Goal: Task Accomplishment & Management: Manage account settings

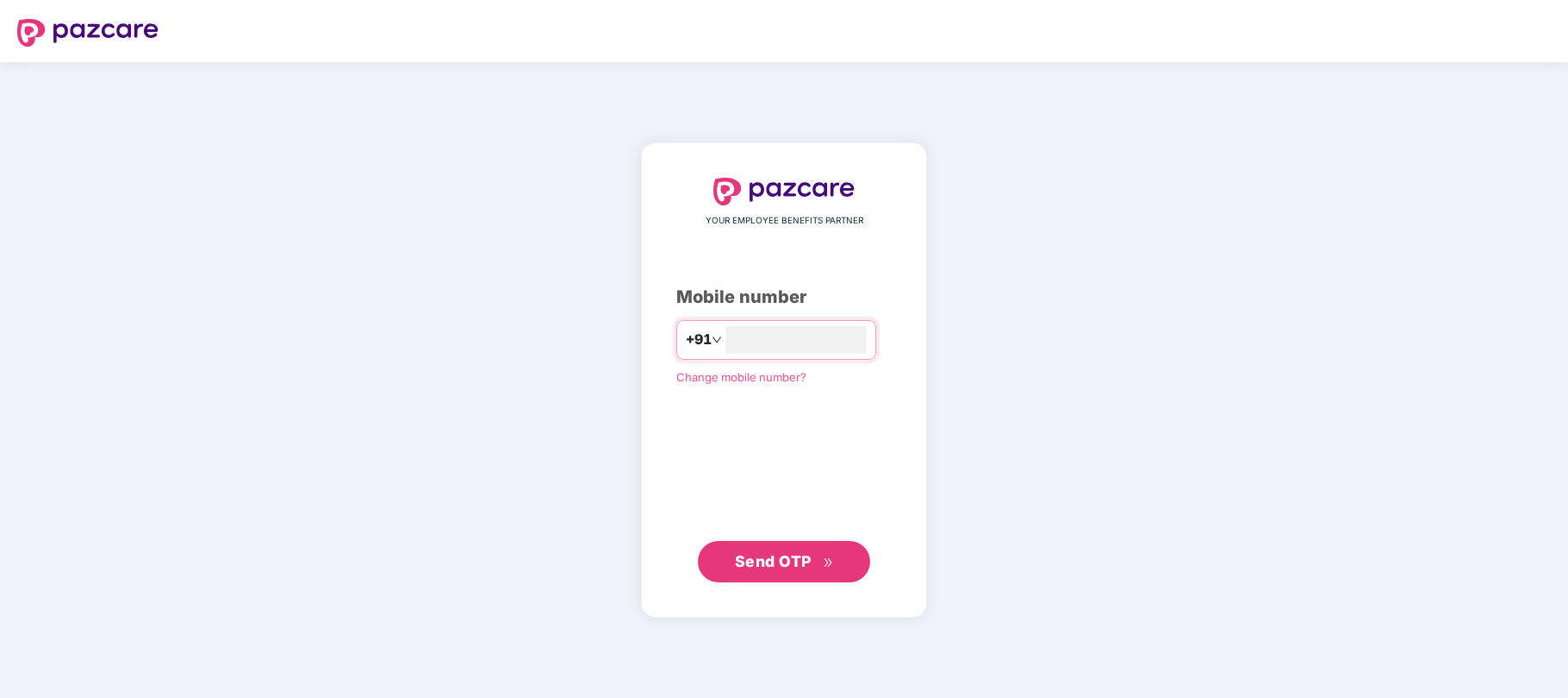
type input "**********"
click at [782, 567] on span "Send OTP" at bounding box center [773, 559] width 76 height 18
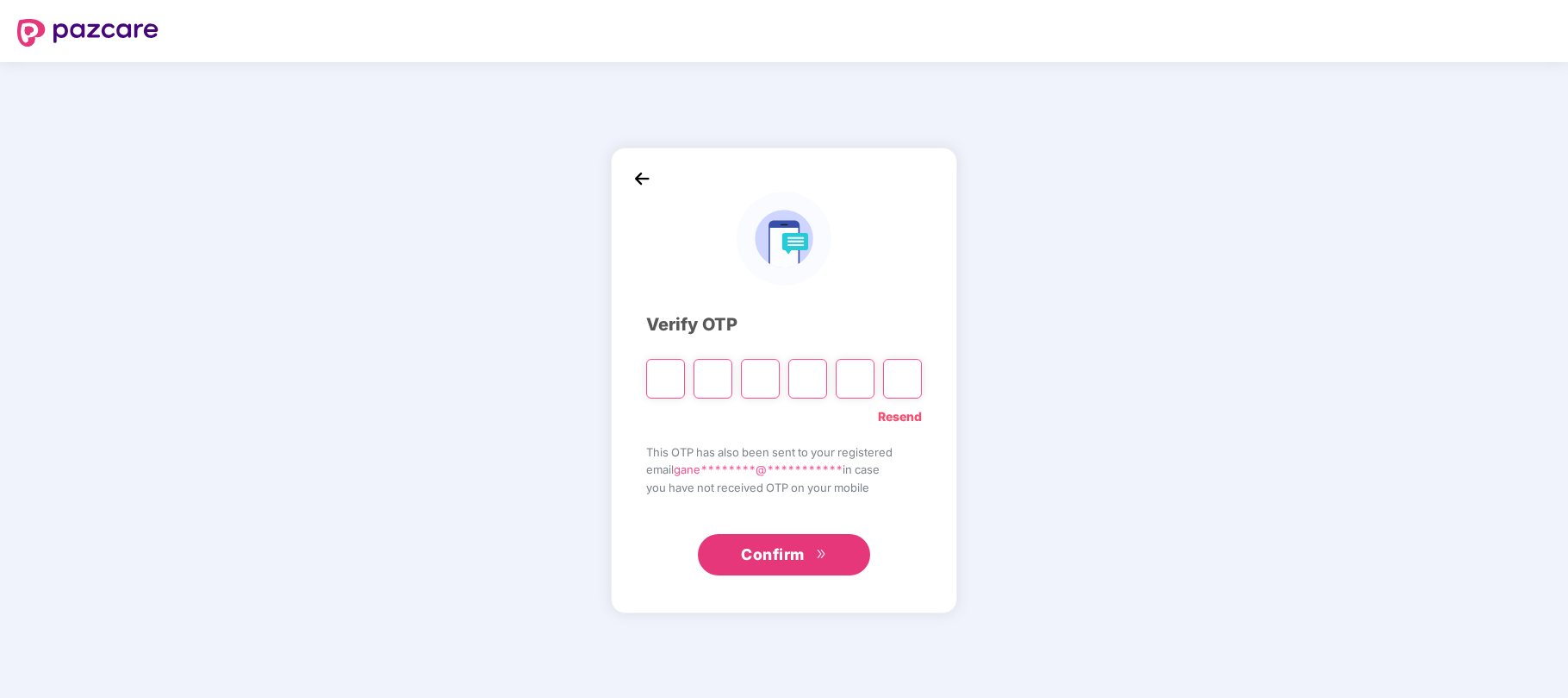
type input "*"
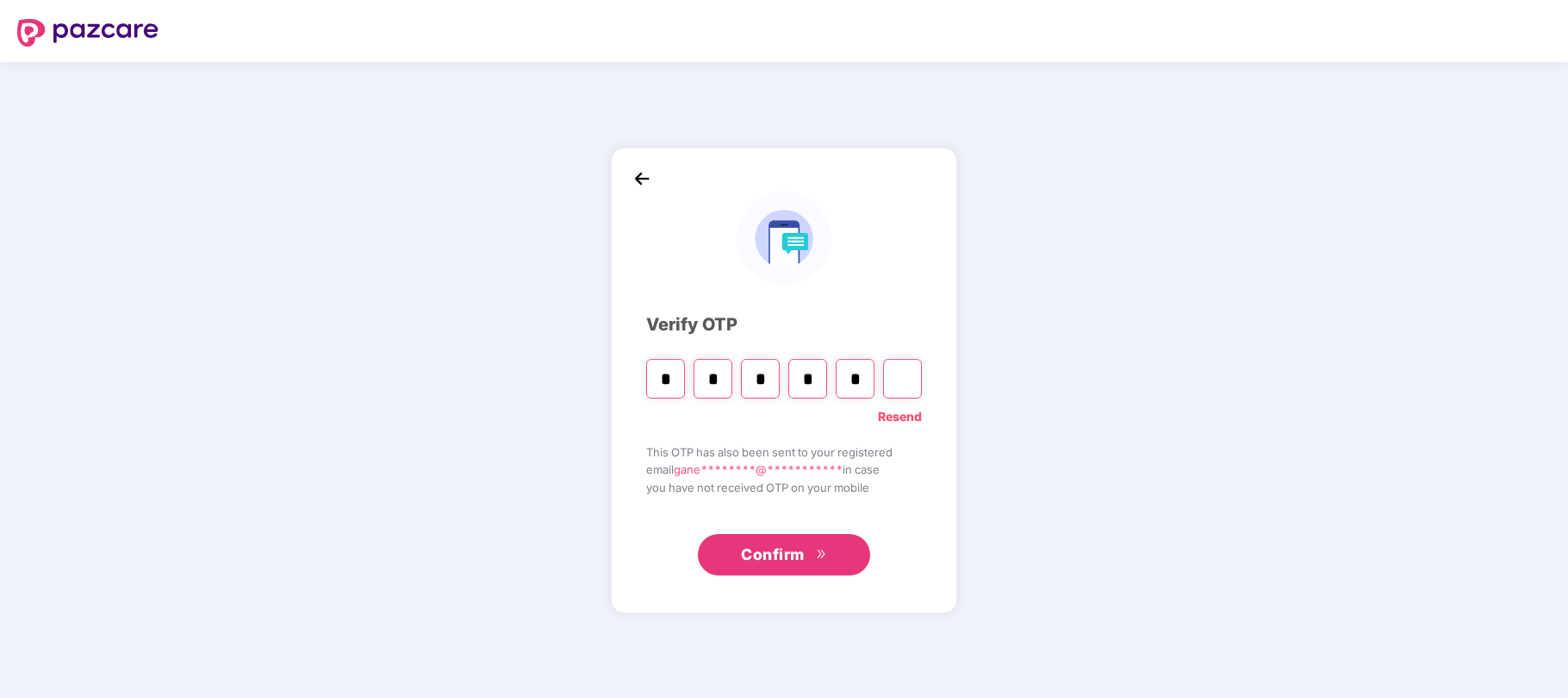
type input "*"
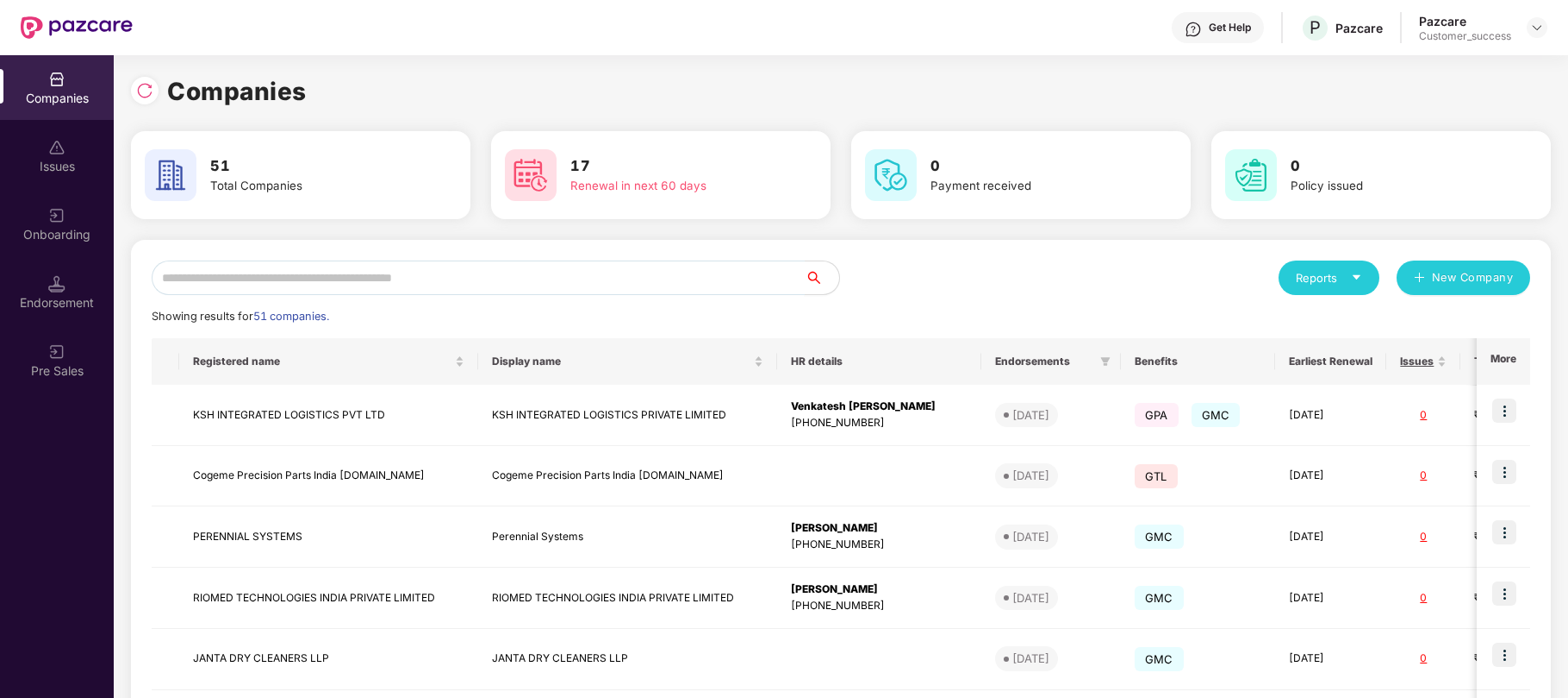
click at [525, 289] on input "text" at bounding box center [478, 277] width 653 height 34
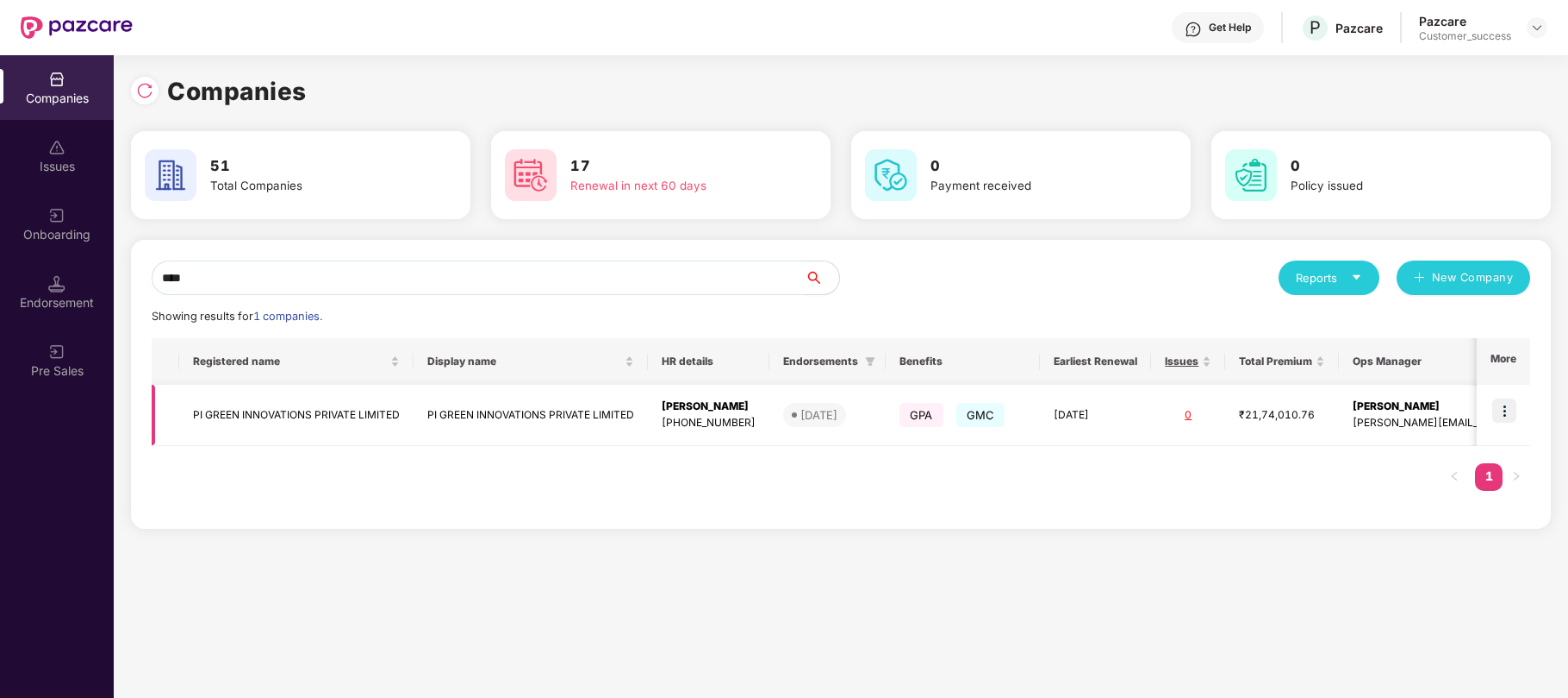
type input "****"
click at [1500, 407] on img at bounding box center [1505, 410] width 24 height 24
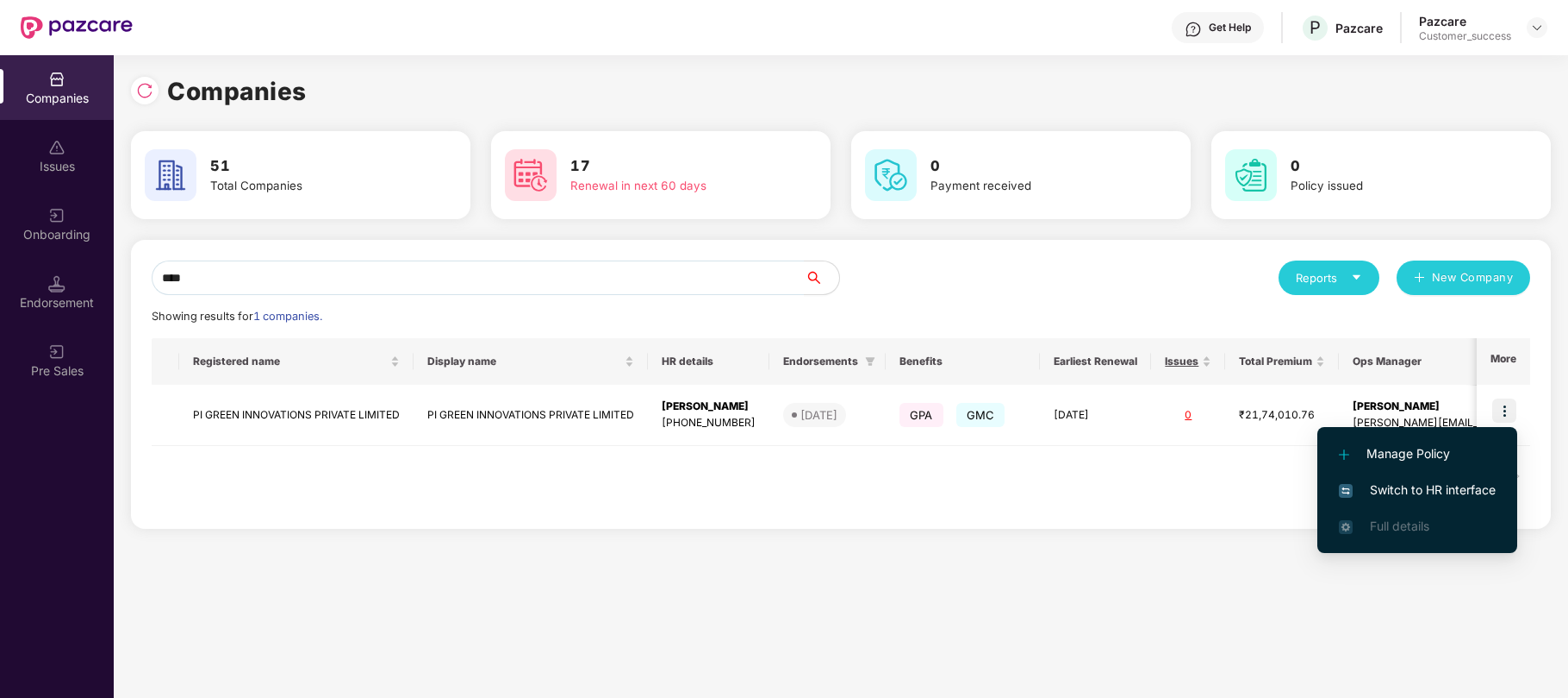
click at [1408, 491] on span "Switch to HR interface" at bounding box center [1417, 490] width 157 height 19
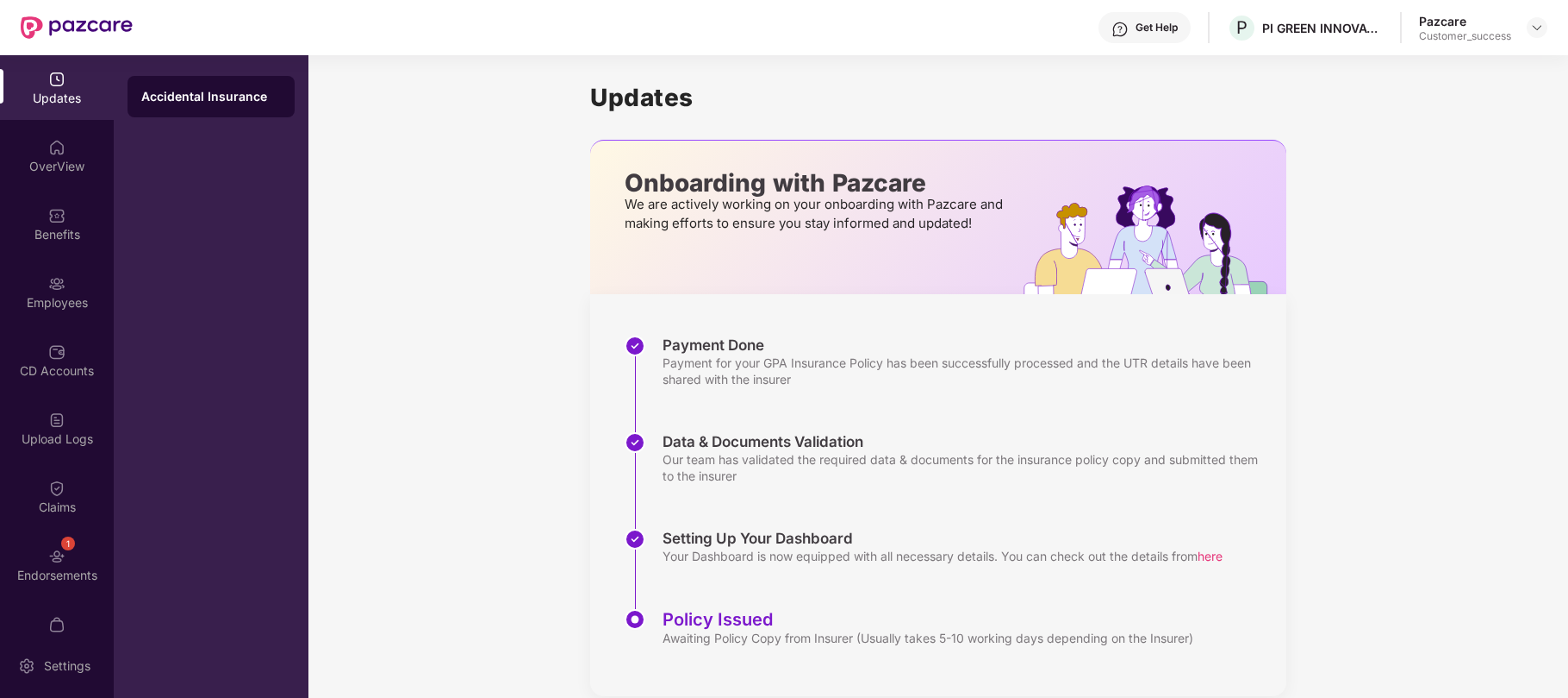
click at [31, 300] on div "Employees" at bounding box center [57, 302] width 113 height 18
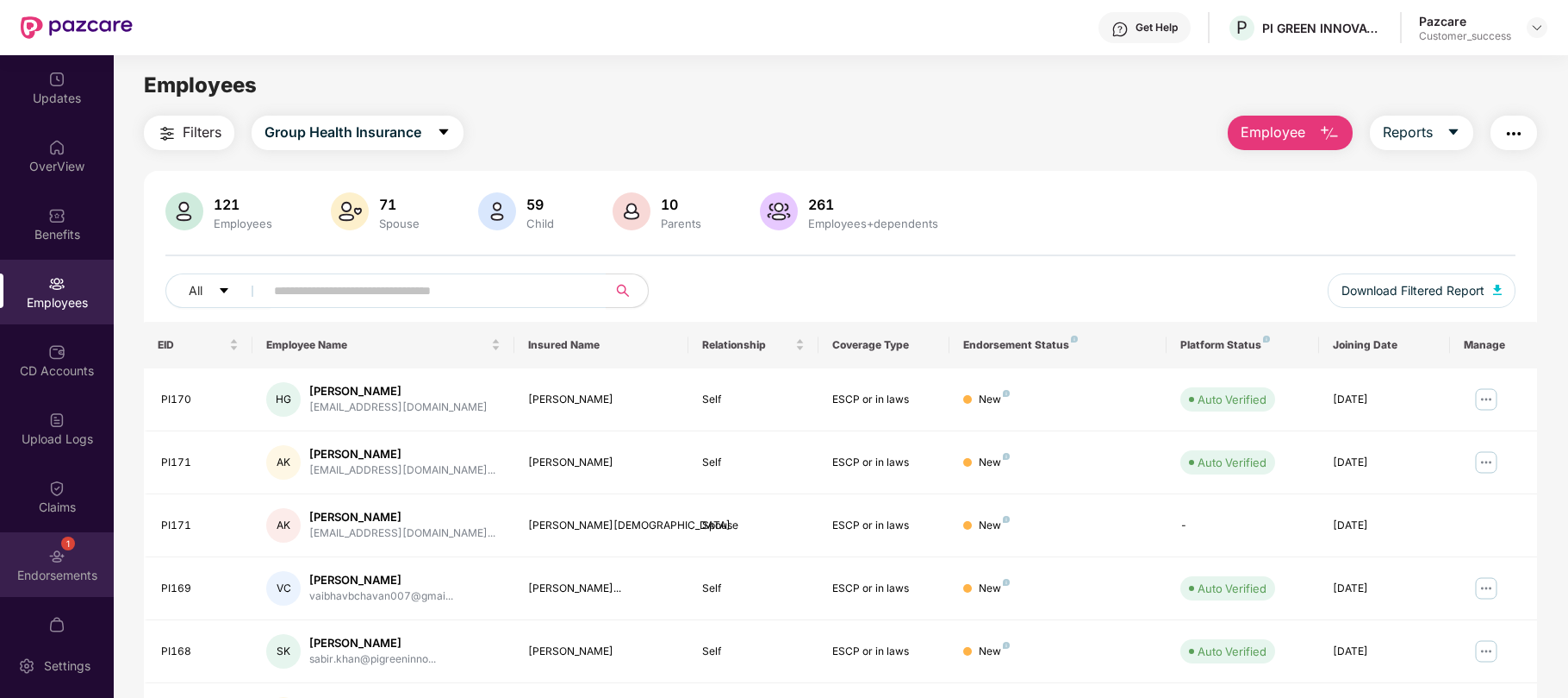
click at [50, 547] on img at bounding box center [57, 556] width 18 height 18
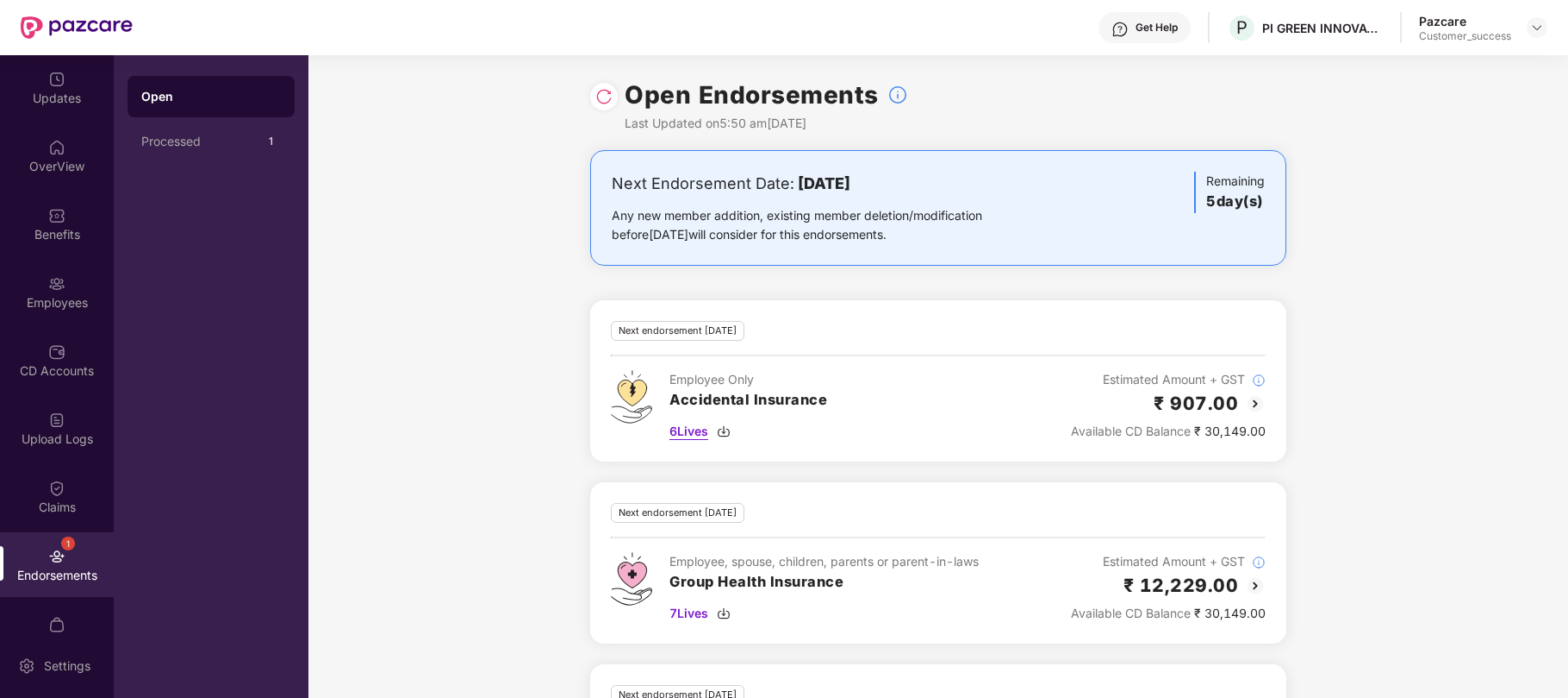
click at [708, 431] on span "6 Lives" at bounding box center [689, 431] width 39 height 19
click at [60, 291] on div "Employees" at bounding box center [57, 291] width 113 height 64
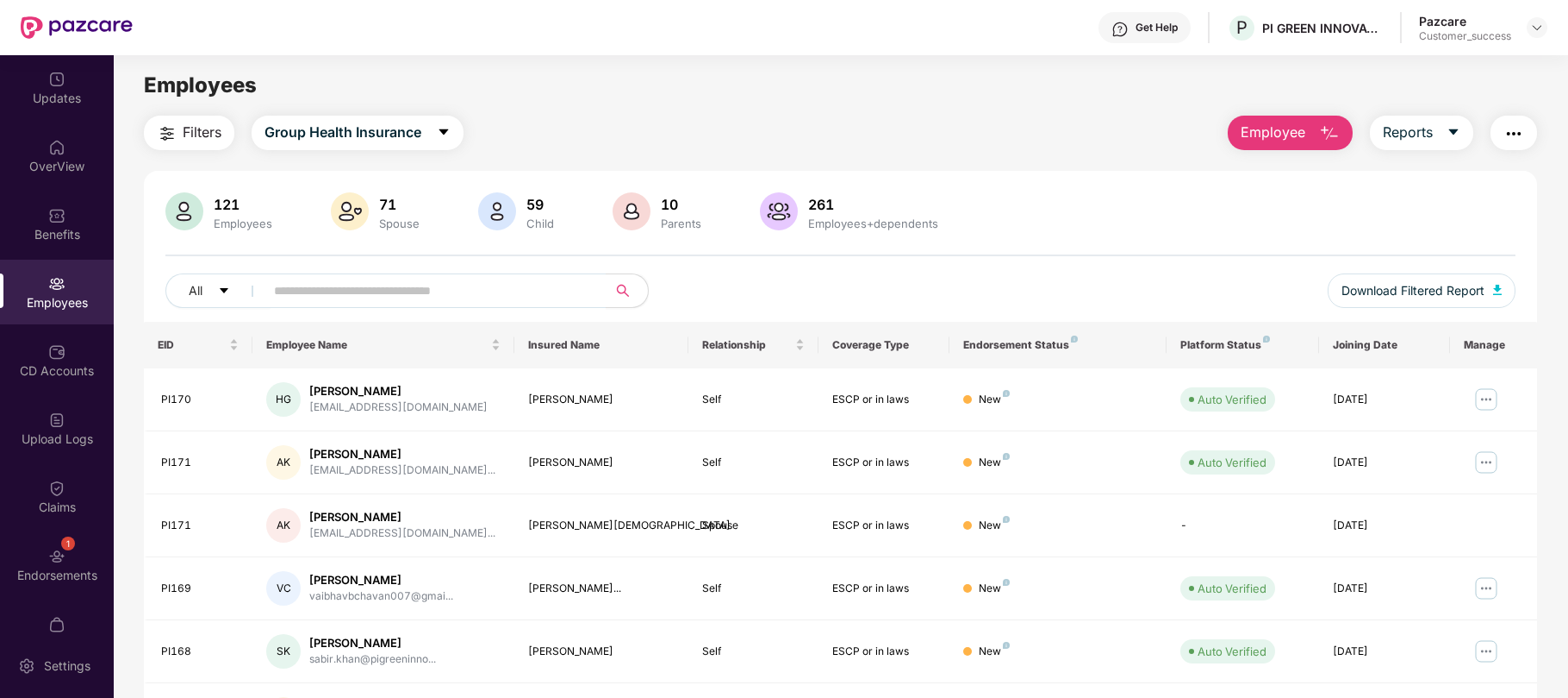
click at [1280, 123] on span "Employee" at bounding box center [1272, 132] width 64 height 21
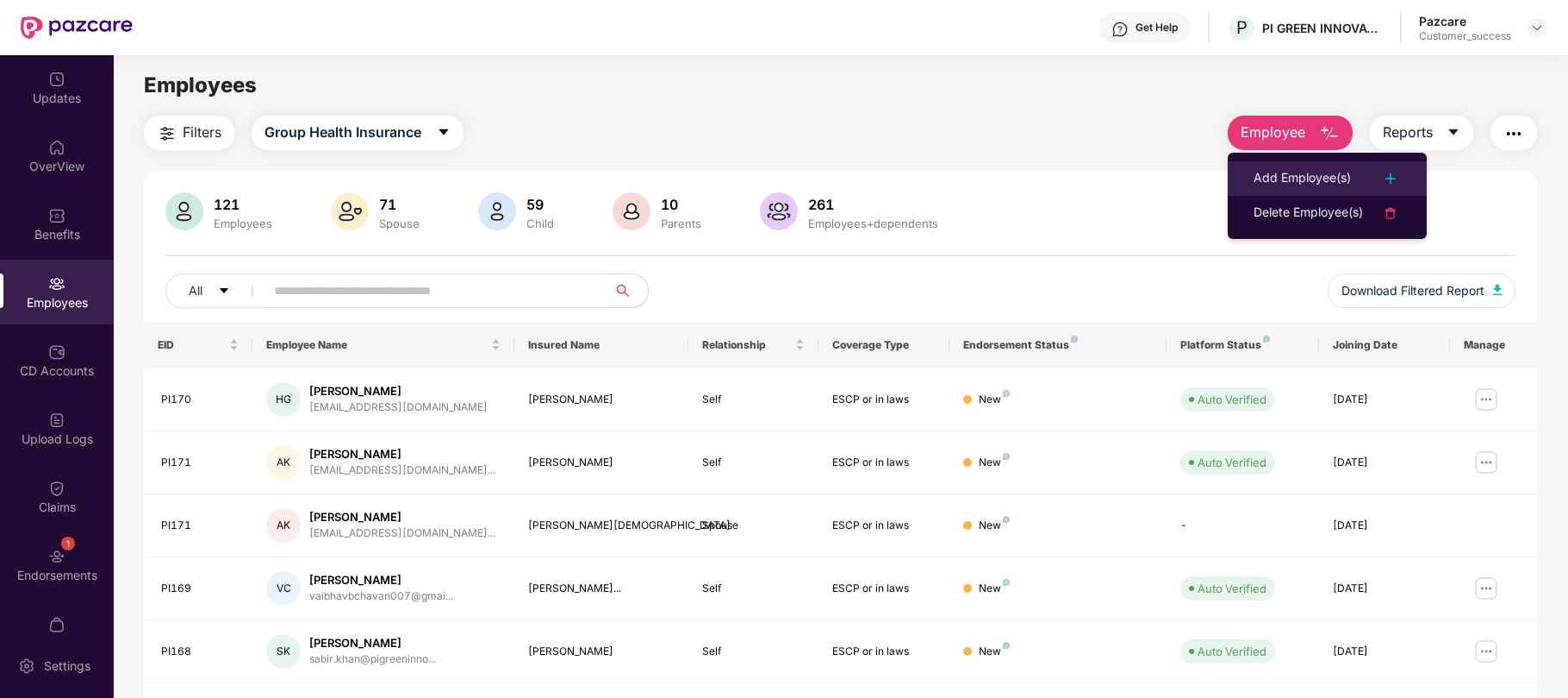
click at [1267, 170] on div "Add Employee(s)" at bounding box center [1302, 179] width 98 height 20
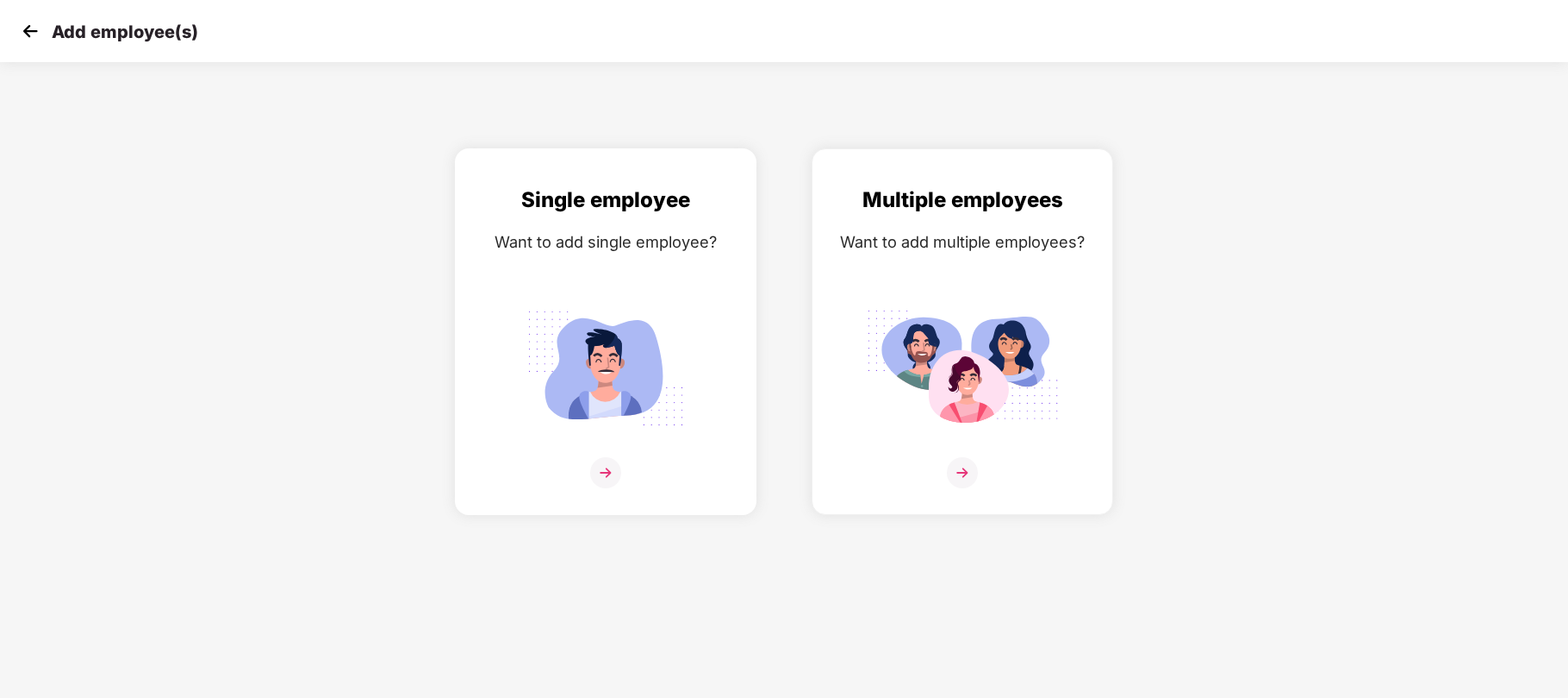
click at [621, 346] on img at bounding box center [606, 368] width 193 height 135
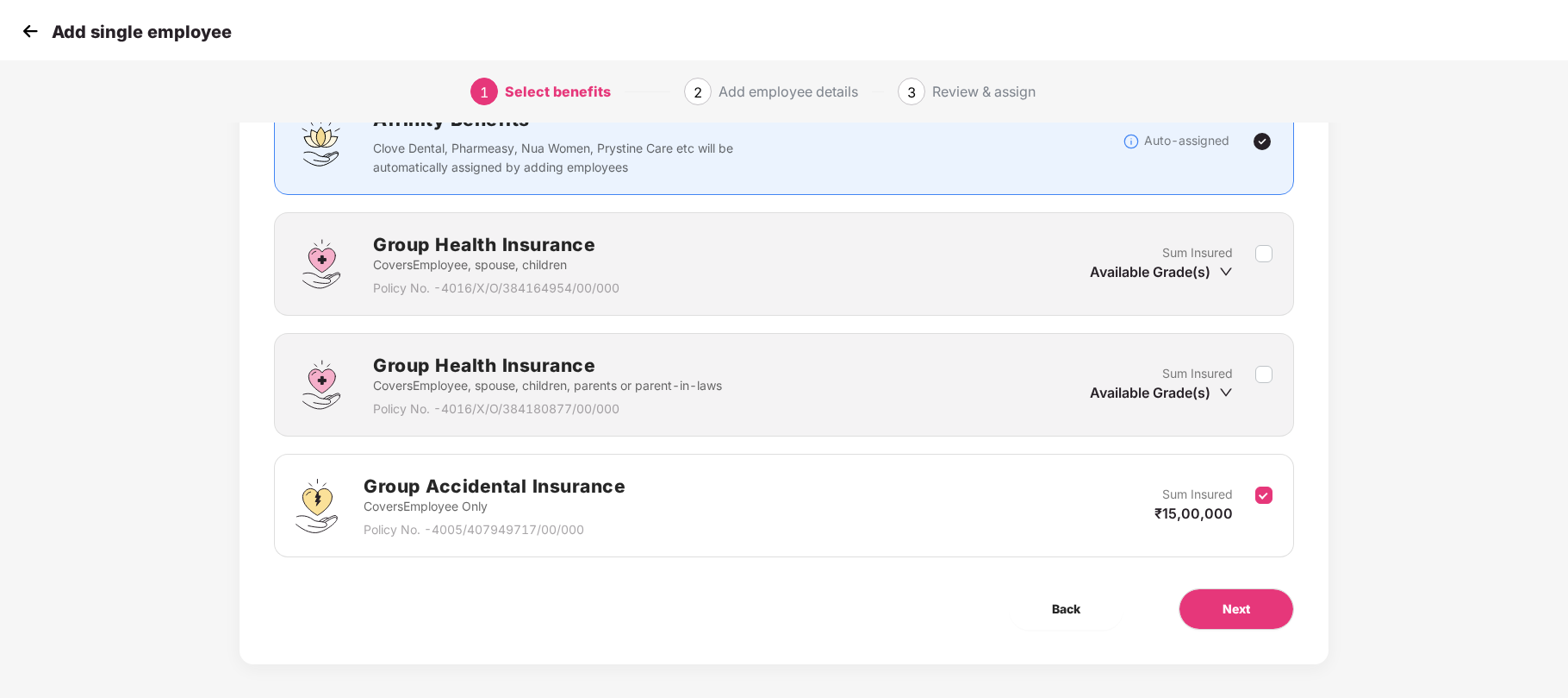
scroll to position [154, 0]
click at [1221, 267] on icon "down" at bounding box center [1226, 271] width 14 height 14
click at [1225, 270] on icon "down" at bounding box center [1226, 271] width 14 height 14
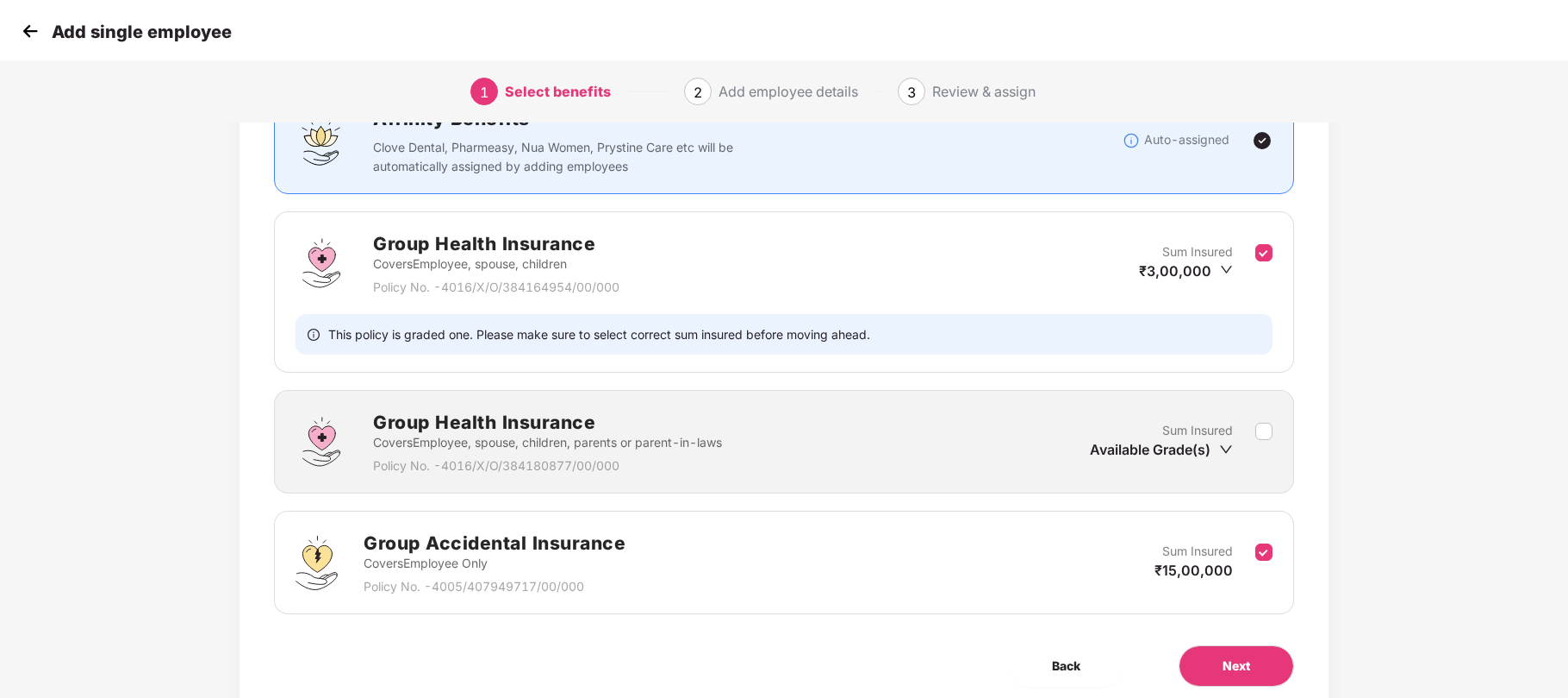
click at [1324, 340] on div "Benefits 2 / 3 Selected Affinity Benefits Clove Dental, Pharmeasy, Nua Women, P…" at bounding box center [784, 355] width 1089 height 733
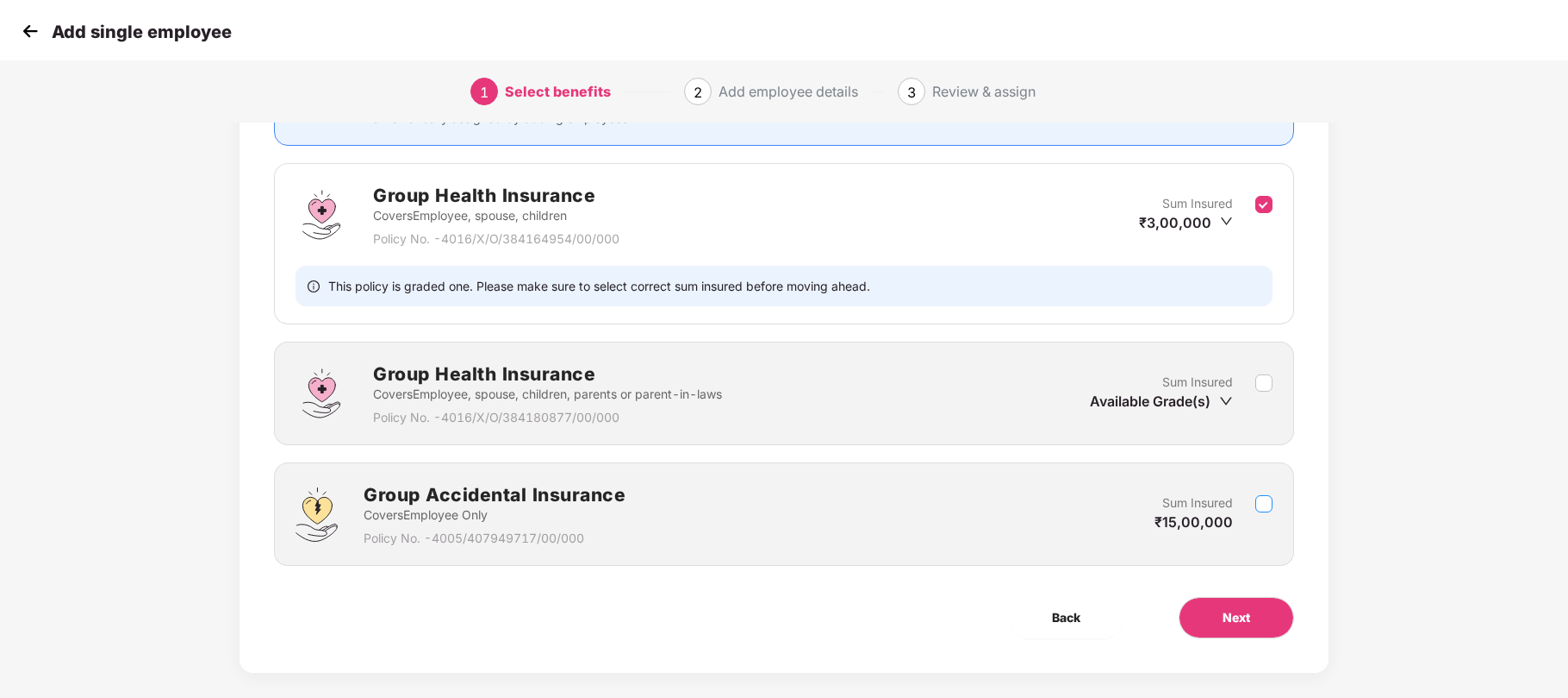
scroll to position [221, 0]
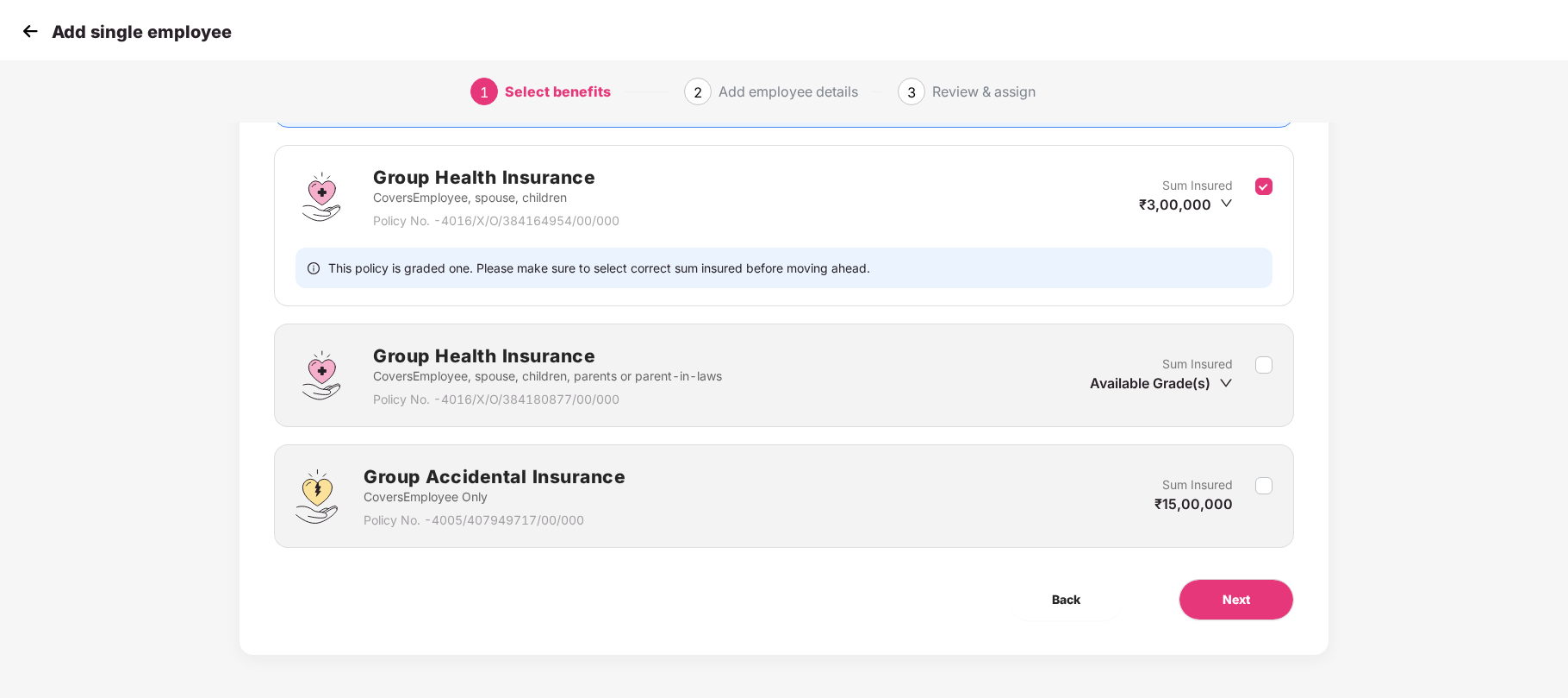
click at [644, 463] on div "Group Accidental Insurance Covers Employee Only Policy No. - 4005/407949717/00/…" at bounding box center [784, 496] width 977 height 67
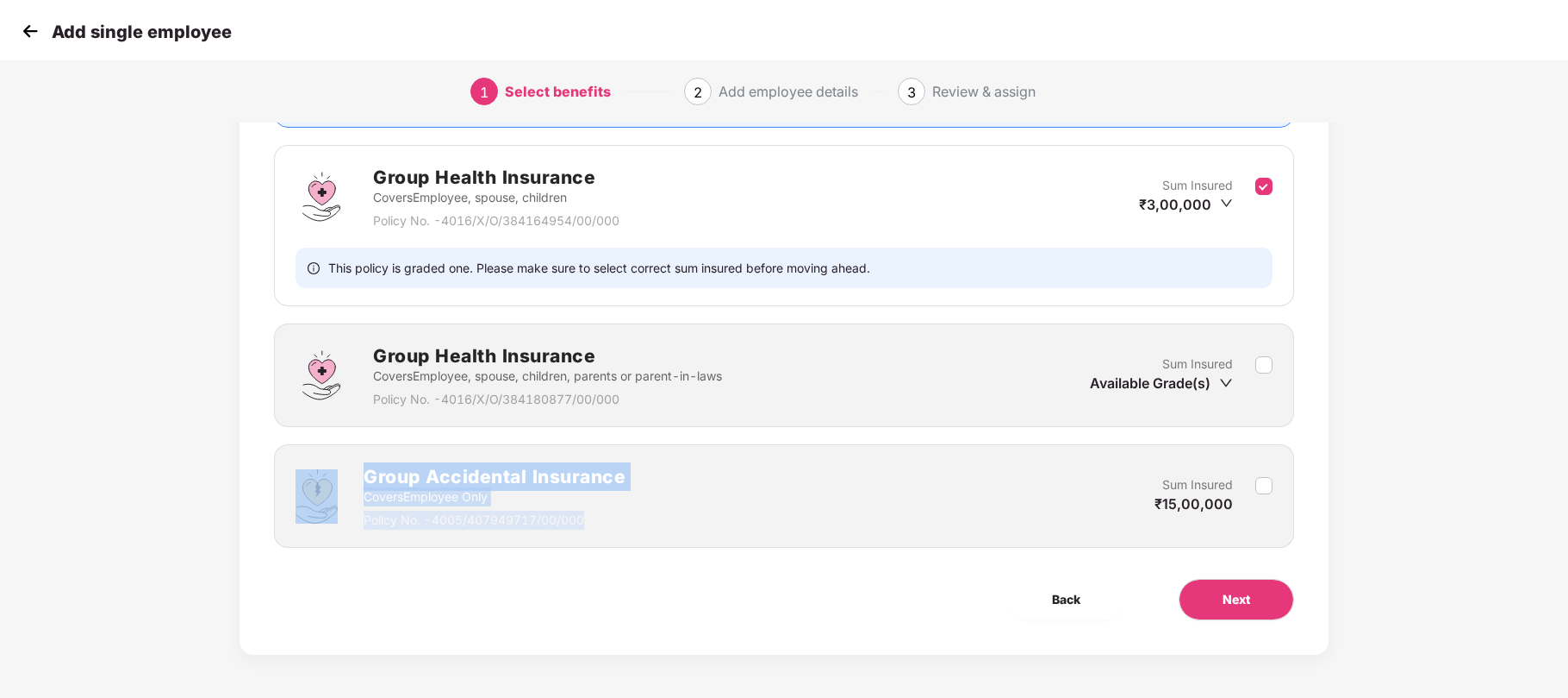
drag, startPoint x: 617, startPoint y: 522, endPoint x: 349, endPoint y: 469, distance: 273.2
click at [349, 469] on div "Group Accidental Insurance Covers Employee Only Policy No. - 4005/407949717/00/…" at bounding box center [460, 496] width 330 height 67
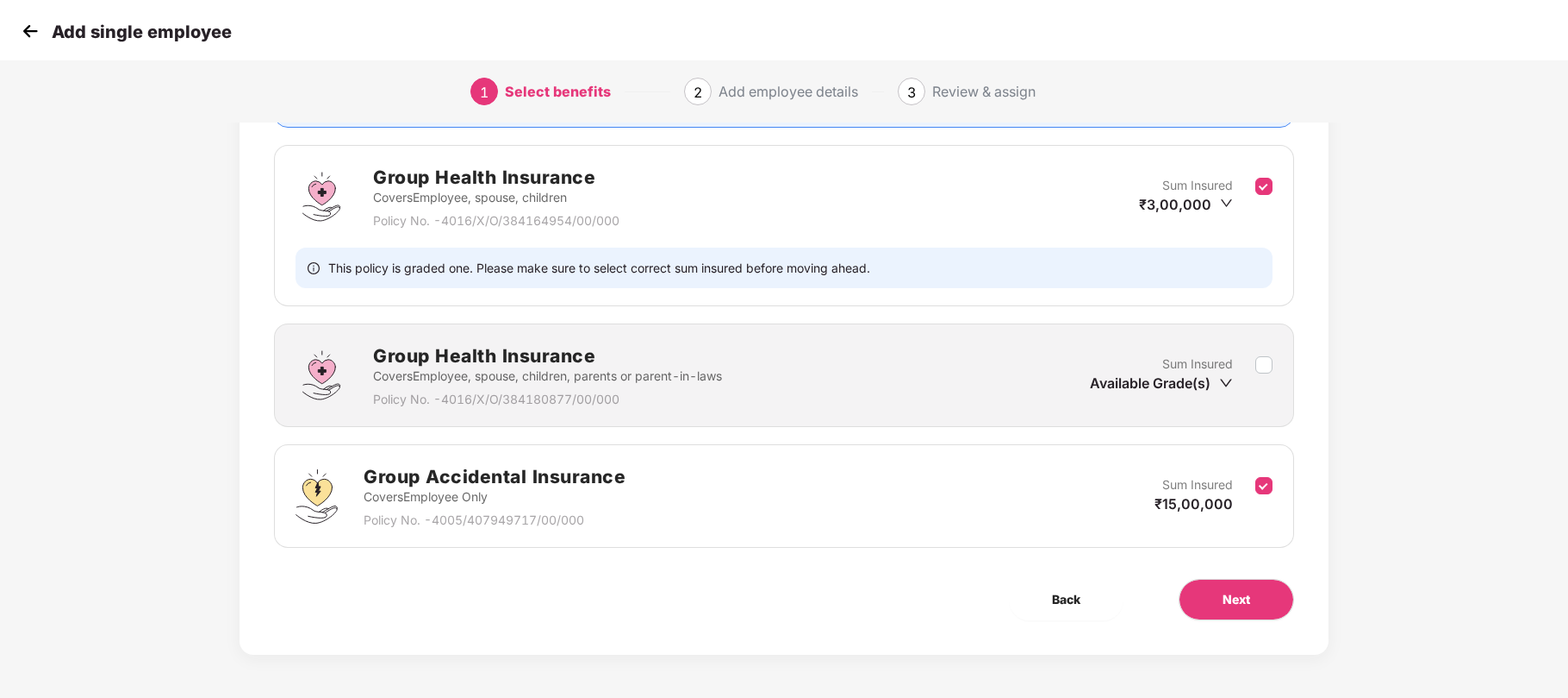
click at [1118, 533] on div "Group Accidental Insurance Covers Employee Only Policy No. - 4005/407949717/00/…" at bounding box center [784, 495] width 1020 height 103
click at [1230, 382] on icon "down" at bounding box center [1226, 383] width 14 height 14
click at [1220, 382] on icon "down" at bounding box center [1226, 383] width 14 height 14
click at [24, 31] on img at bounding box center [31, 31] width 26 height 26
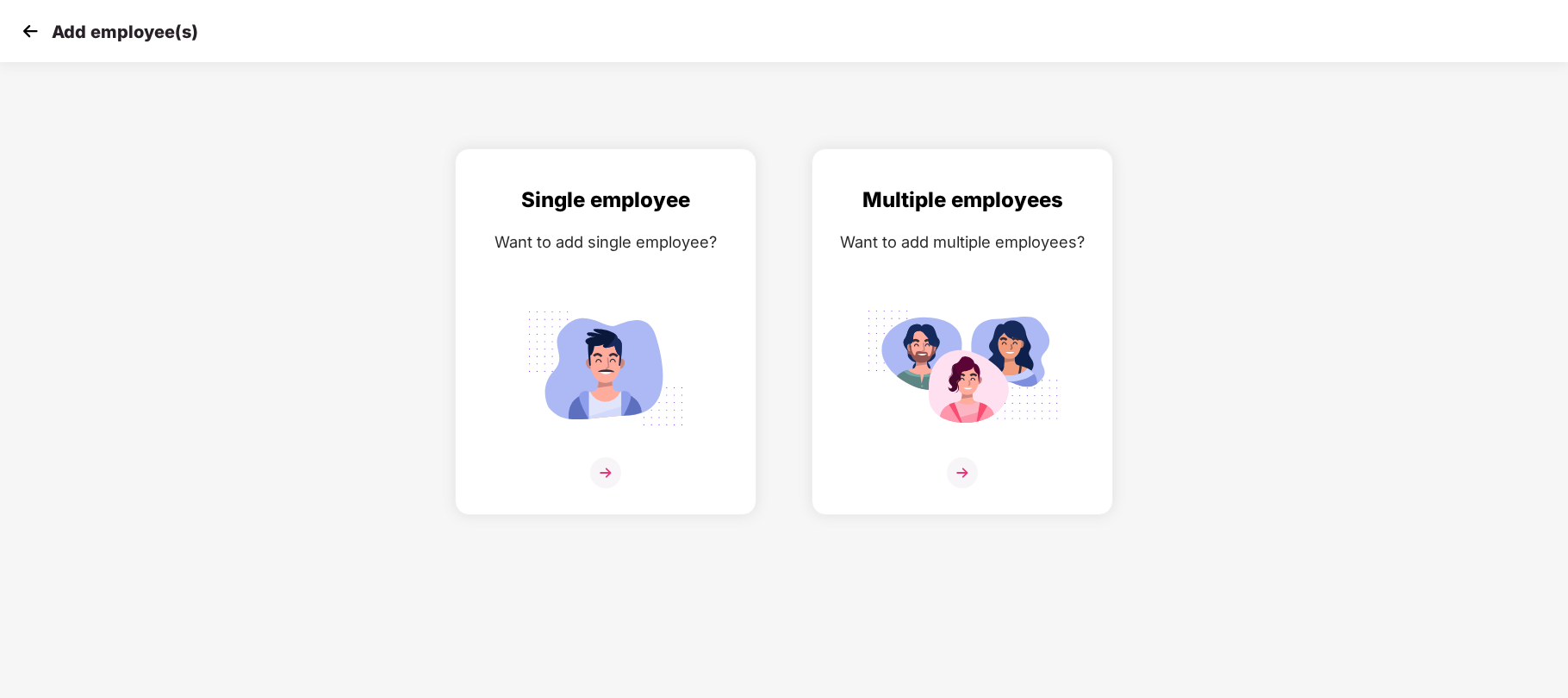
click at [33, 36] on img at bounding box center [31, 31] width 26 height 26
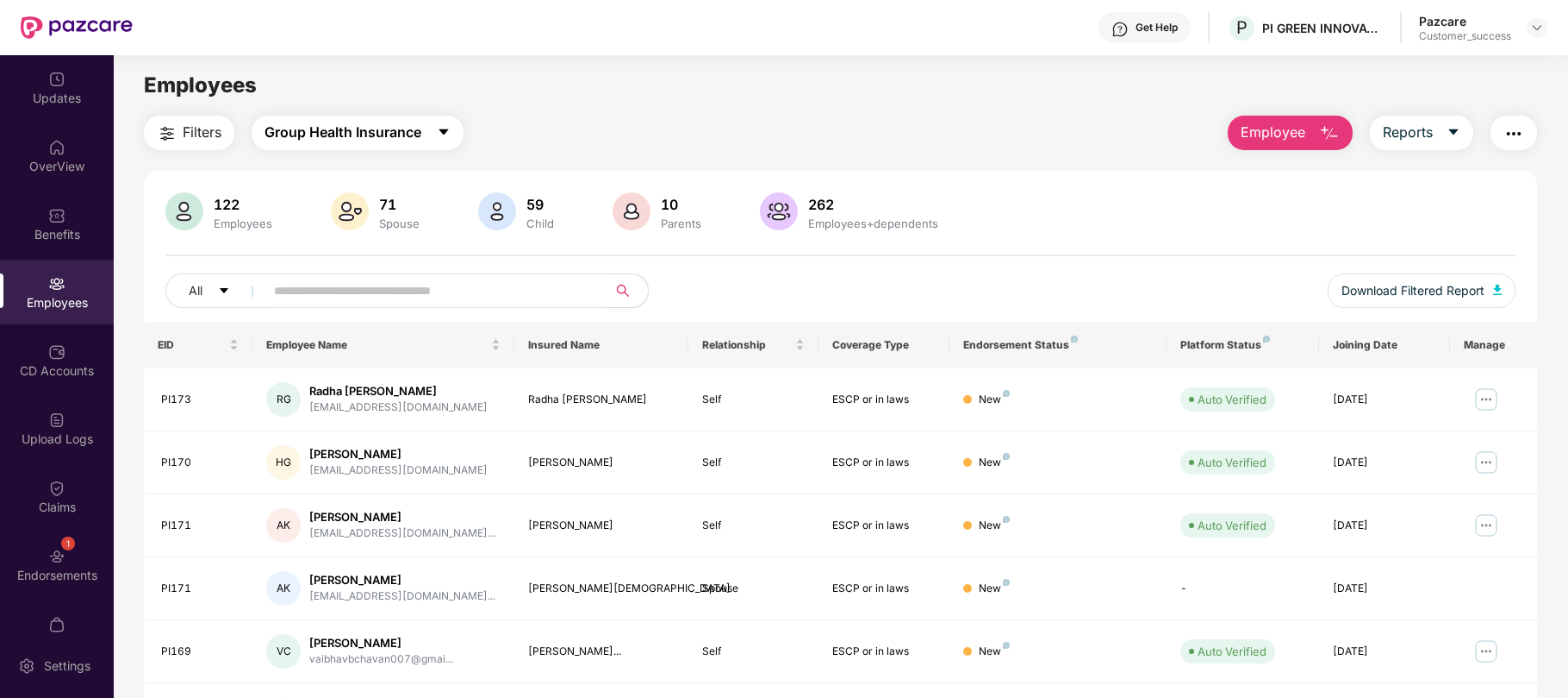
click at [407, 133] on span "Group Health Insurance" at bounding box center [342, 132] width 157 height 21
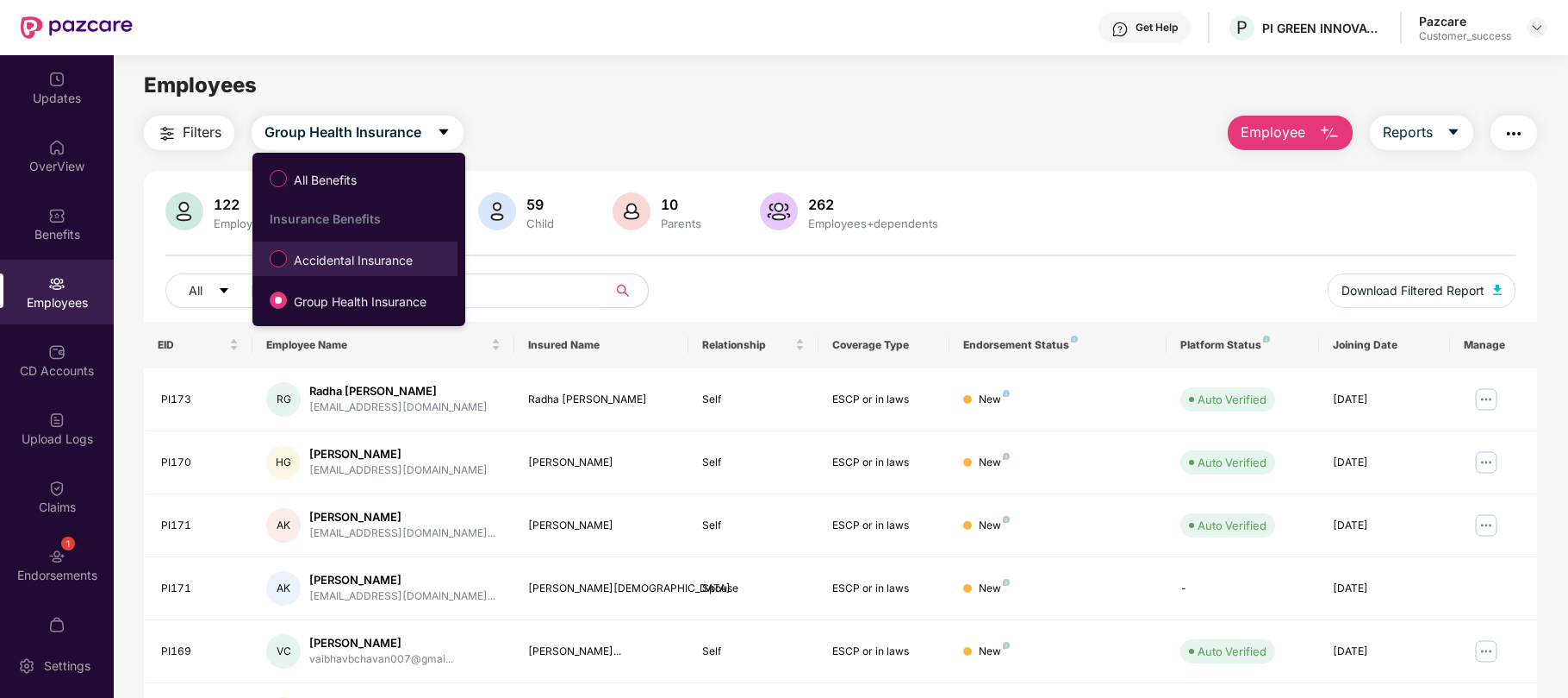
click at [331, 262] on span "Accidental Insurance" at bounding box center [353, 261] width 133 height 19
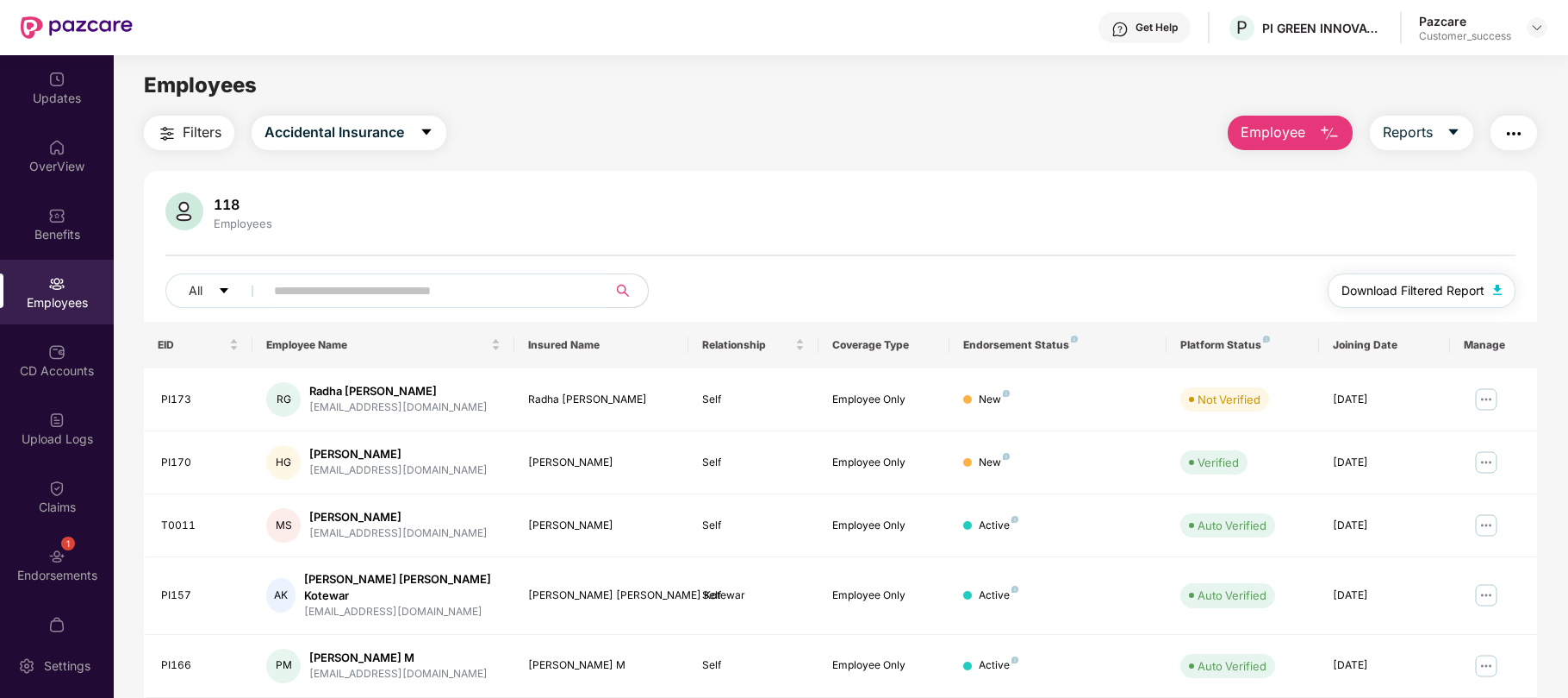
click at [1376, 297] on span "Download Filtered Report" at bounding box center [1414, 290] width 143 height 19
click at [1272, 128] on span "Employee" at bounding box center [1272, 132] width 64 height 21
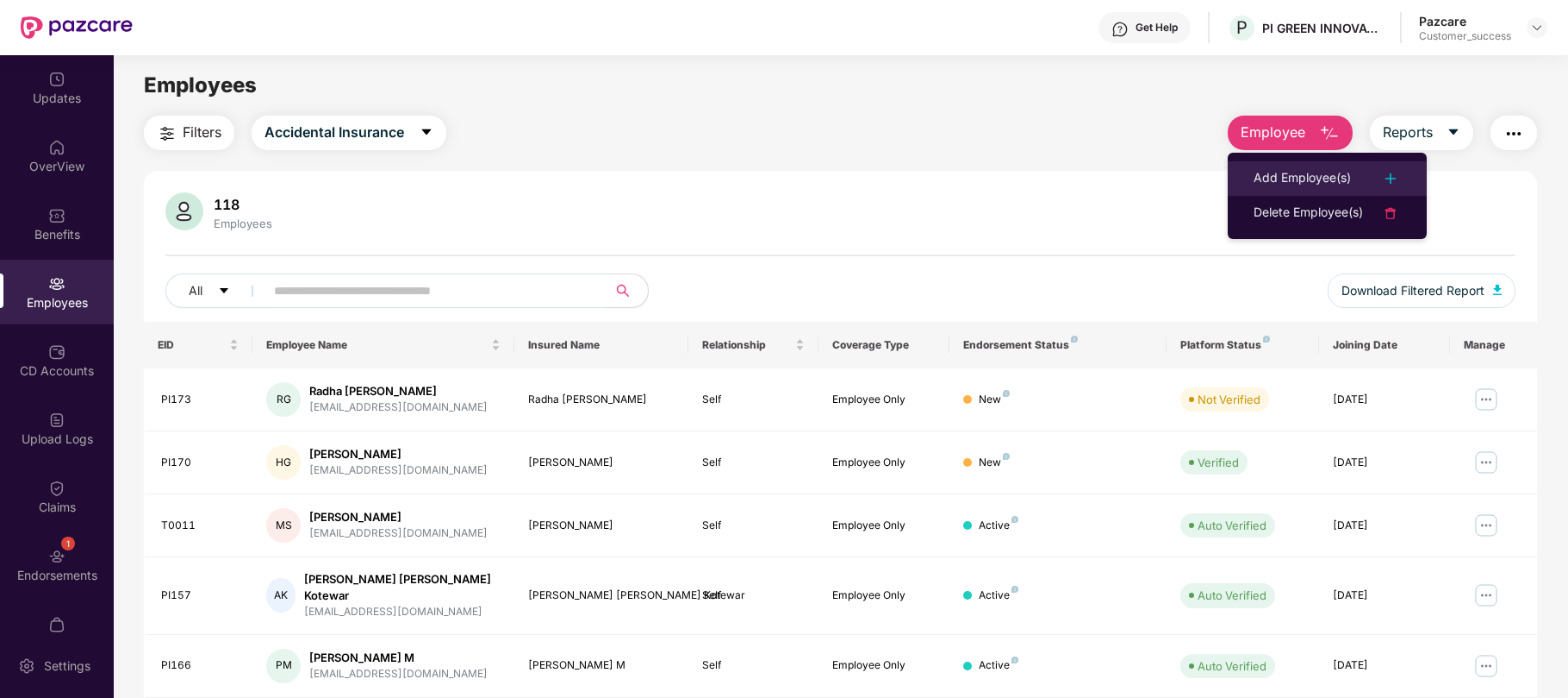
click at [1291, 182] on div "Add Employee(s)" at bounding box center [1302, 179] width 98 height 20
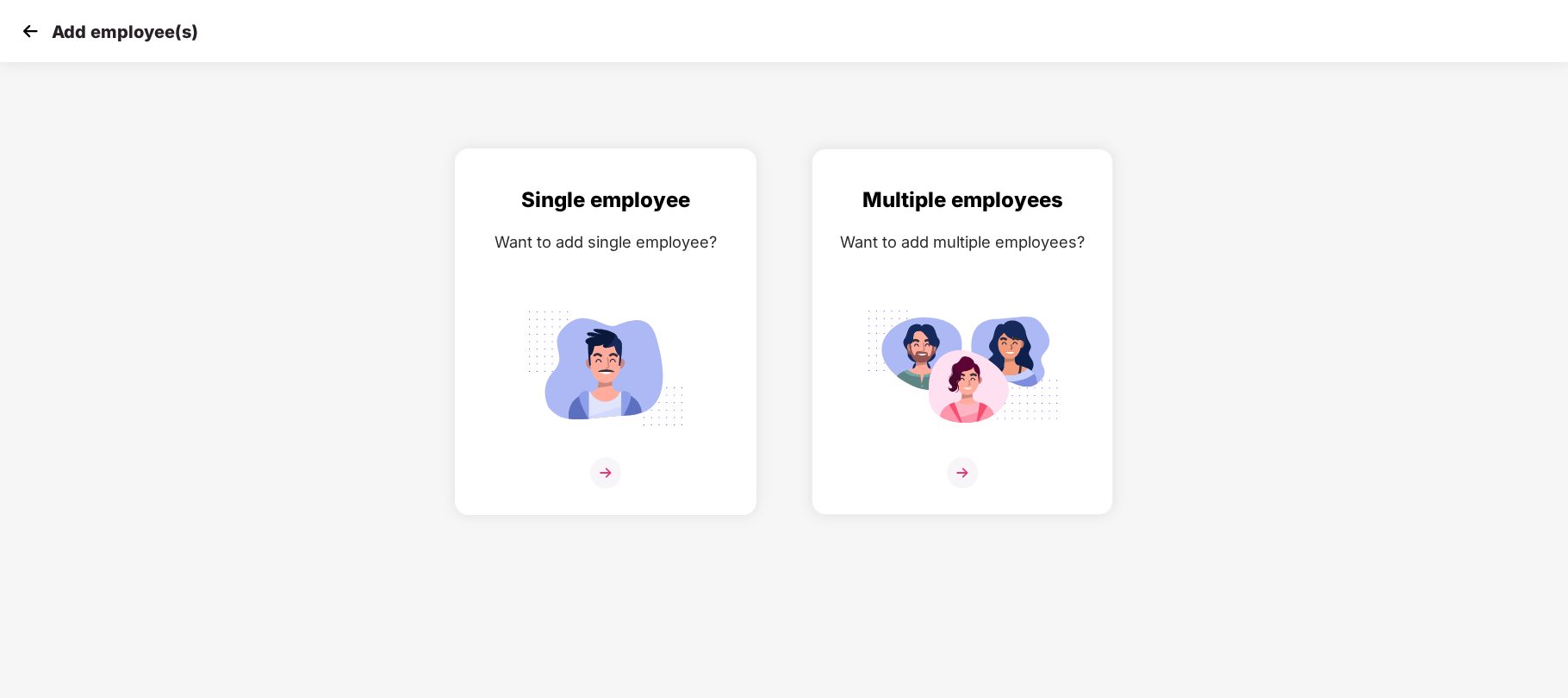
click at [724, 324] on div "Single employee Want to add single employee?" at bounding box center [605, 346] width 265 height 326
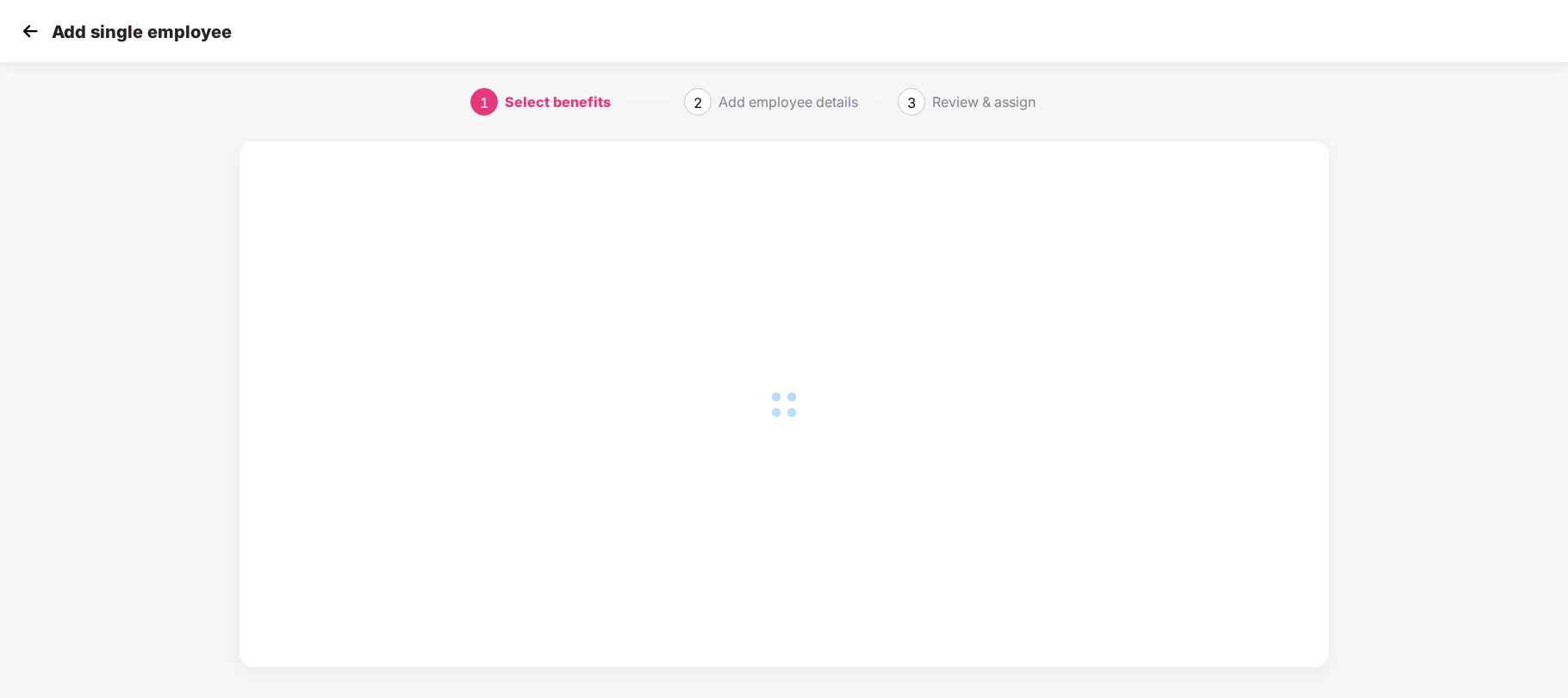
click at [724, 324] on div at bounding box center [784, 404] width 1020 height 456
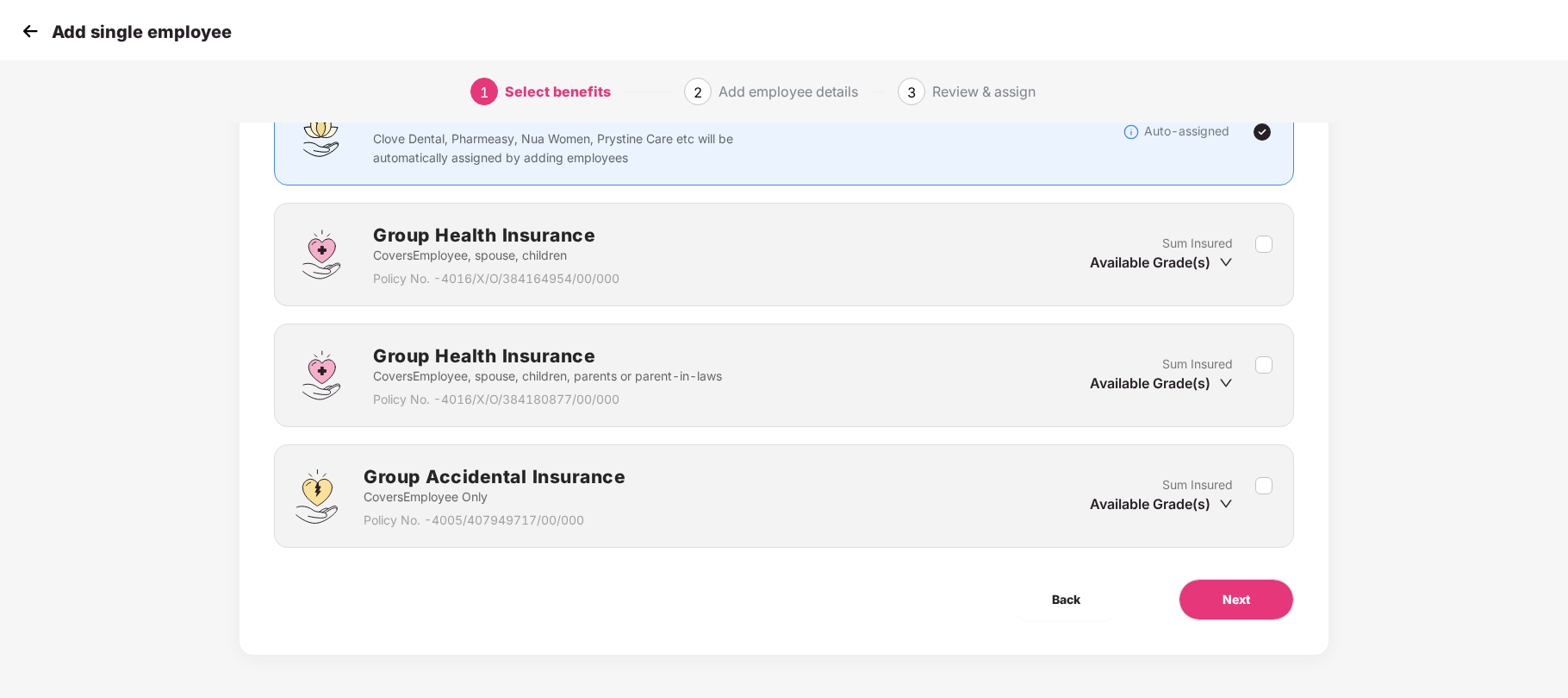
scroll to position [163, 0]
click at [1220, 499] on icon "down" at bounding box center [1226, 503] width 14 height 14
click at [1227, 504] on icon "down" at bounding box center [1226, 503] width 12 height 7
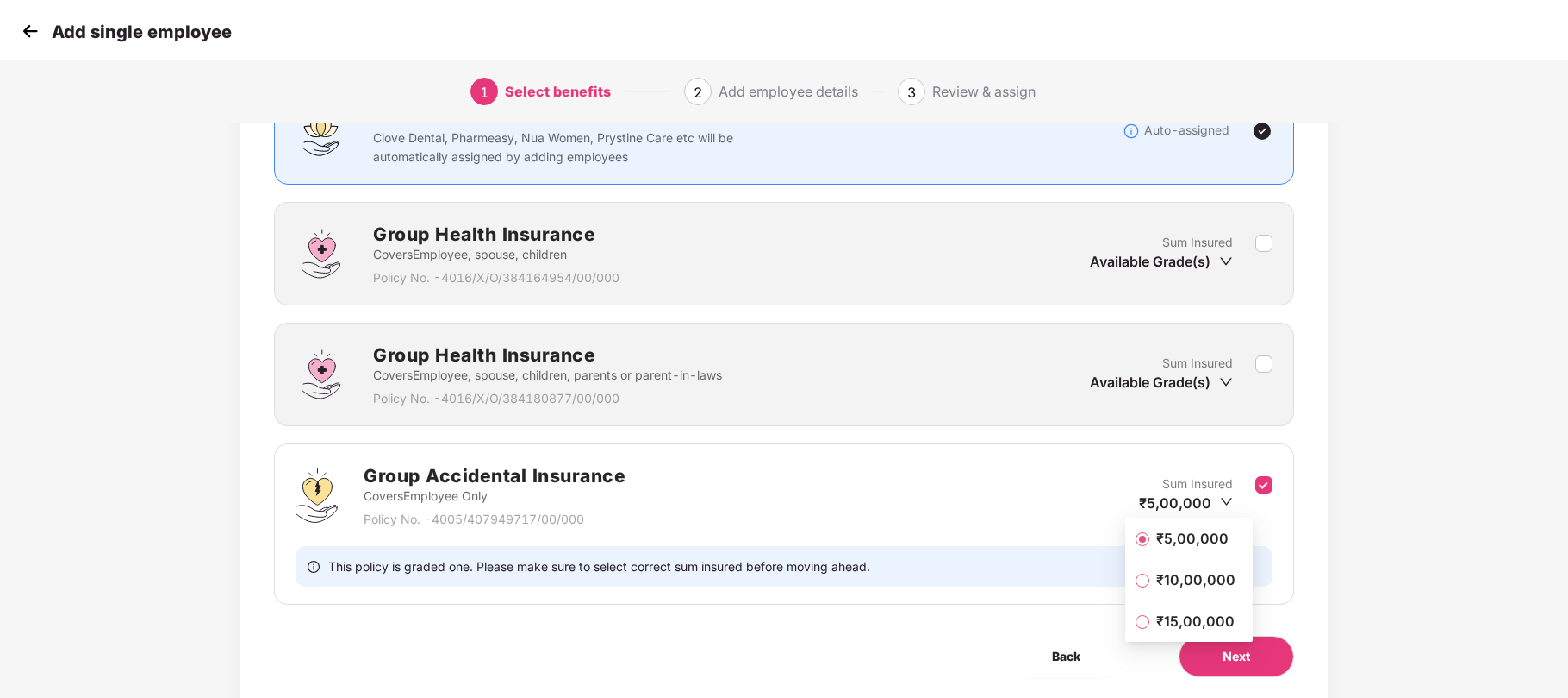
click at [1351, 476] on div "Benefits 1 / 3 Selected Affinity Benefits Clove Dental, Pharmeasy, Nua Women, P…" at bounding box center [785, 362] width 1308 height 785
click at [1345, 384] on div "Benefits 1 / 3 Selected Affinity Benefits Clove Dental, Pharmeasy, Nua Women, P…" at bounding box center [785, 362] width 1308 height 785
click at [33, 35] on img at bounding box center [31, 31] width 26 height 26
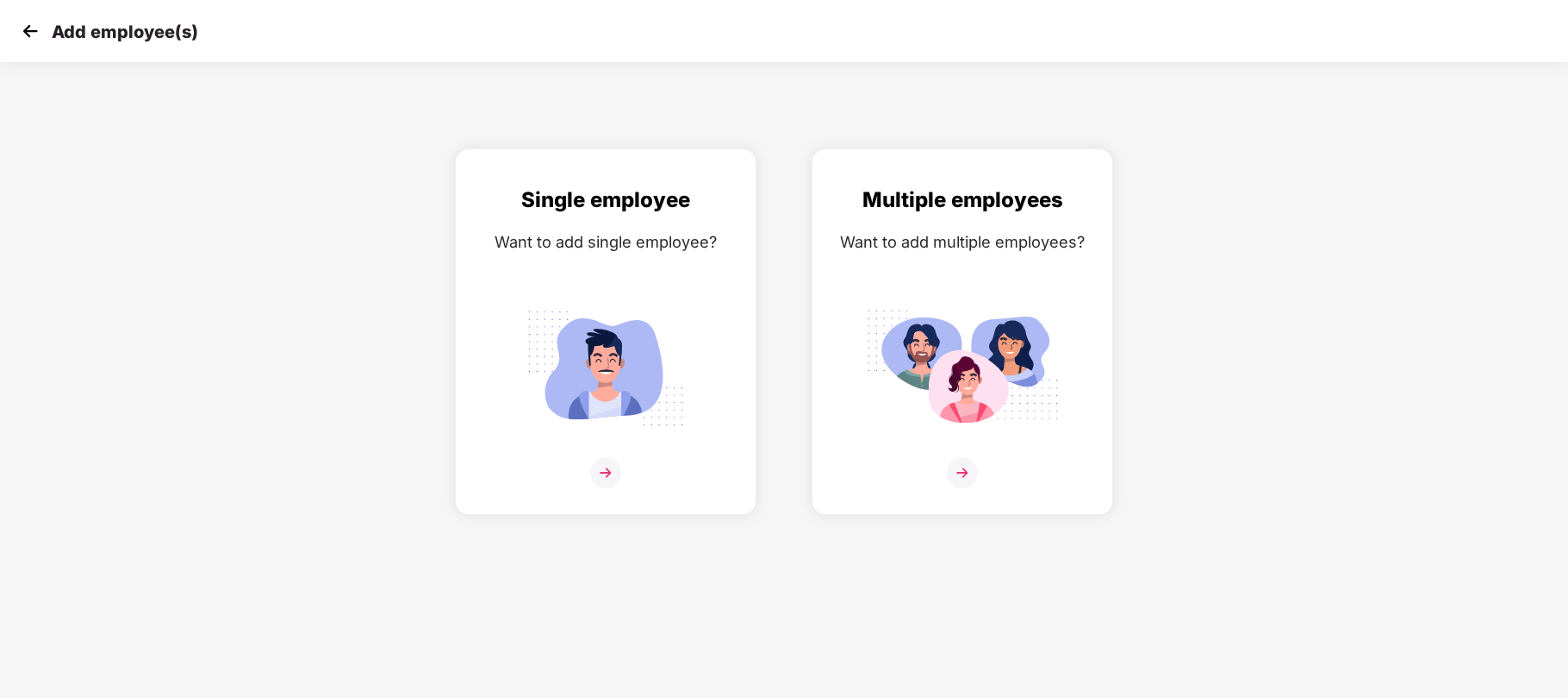
click at [33, 35] on img at bounding box center [31, 31] width 26 height 26
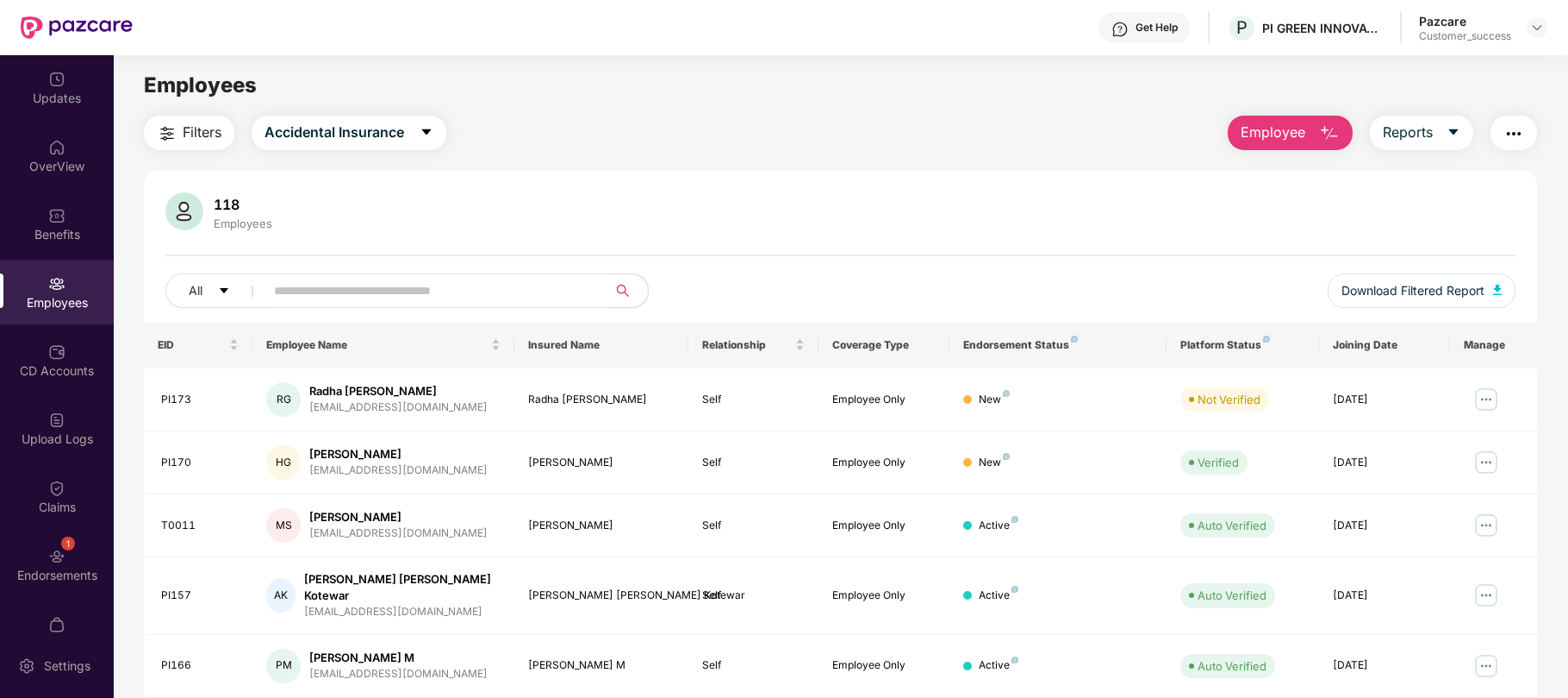
click at [329, 277] on input "text" at bounding box center [429, 290] width 310 height 26
paste input "*****"
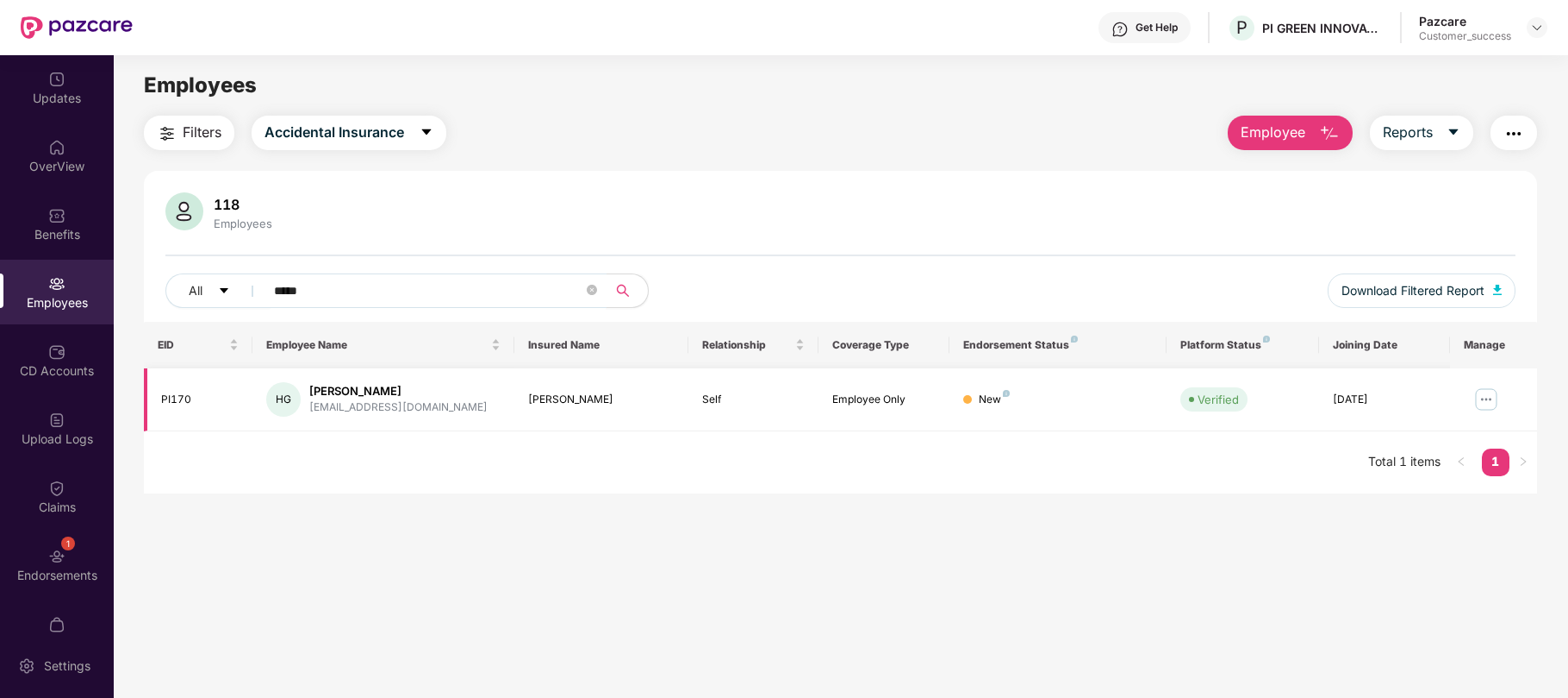
type input "*****"
click at [1480, 397] on img at bounding box center [1486, 399] width 28 height 28
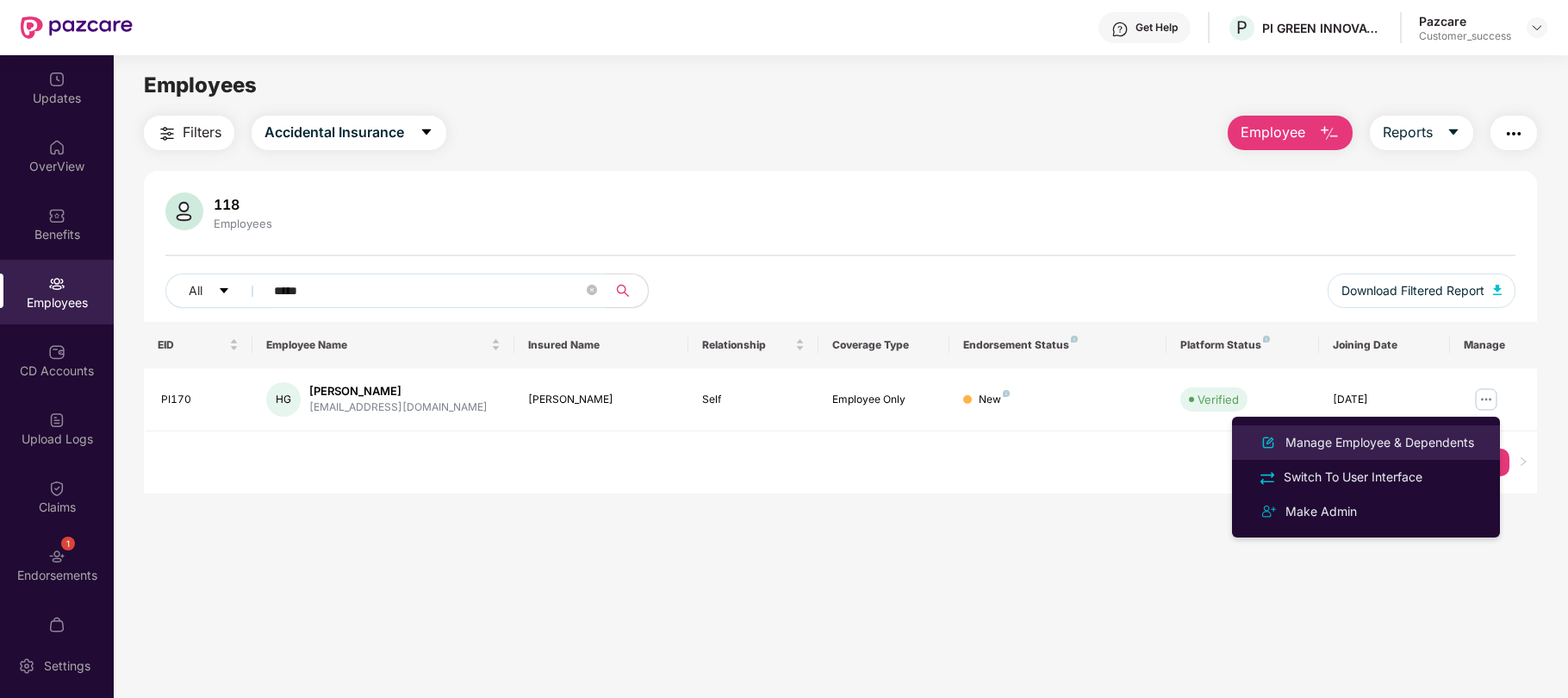
click at [1368, 449] on div "Manage Employee & Dependents" at bounding box center [1380, 442] width 195 height 19
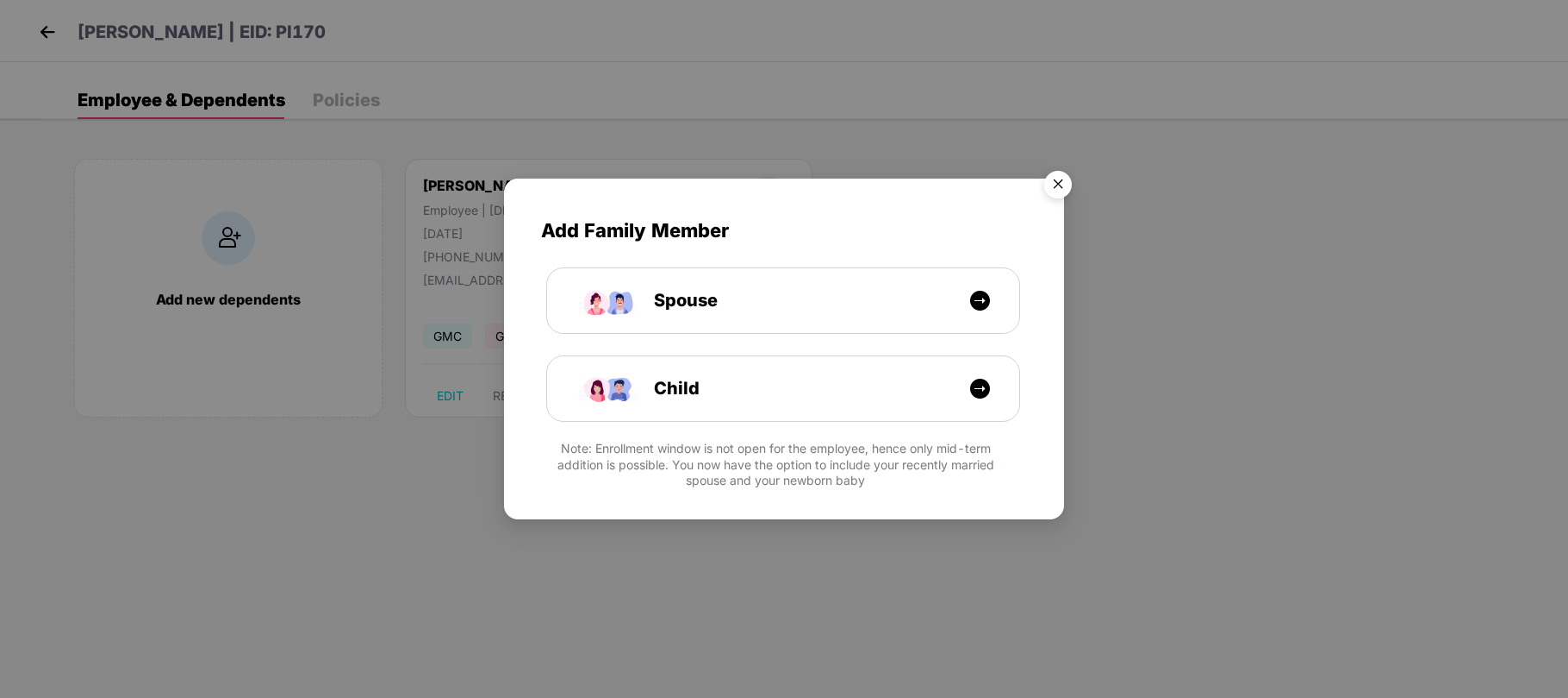
click at [1062, 187] on img "Close" at bounding box center [1058, 187] width 48 height 48
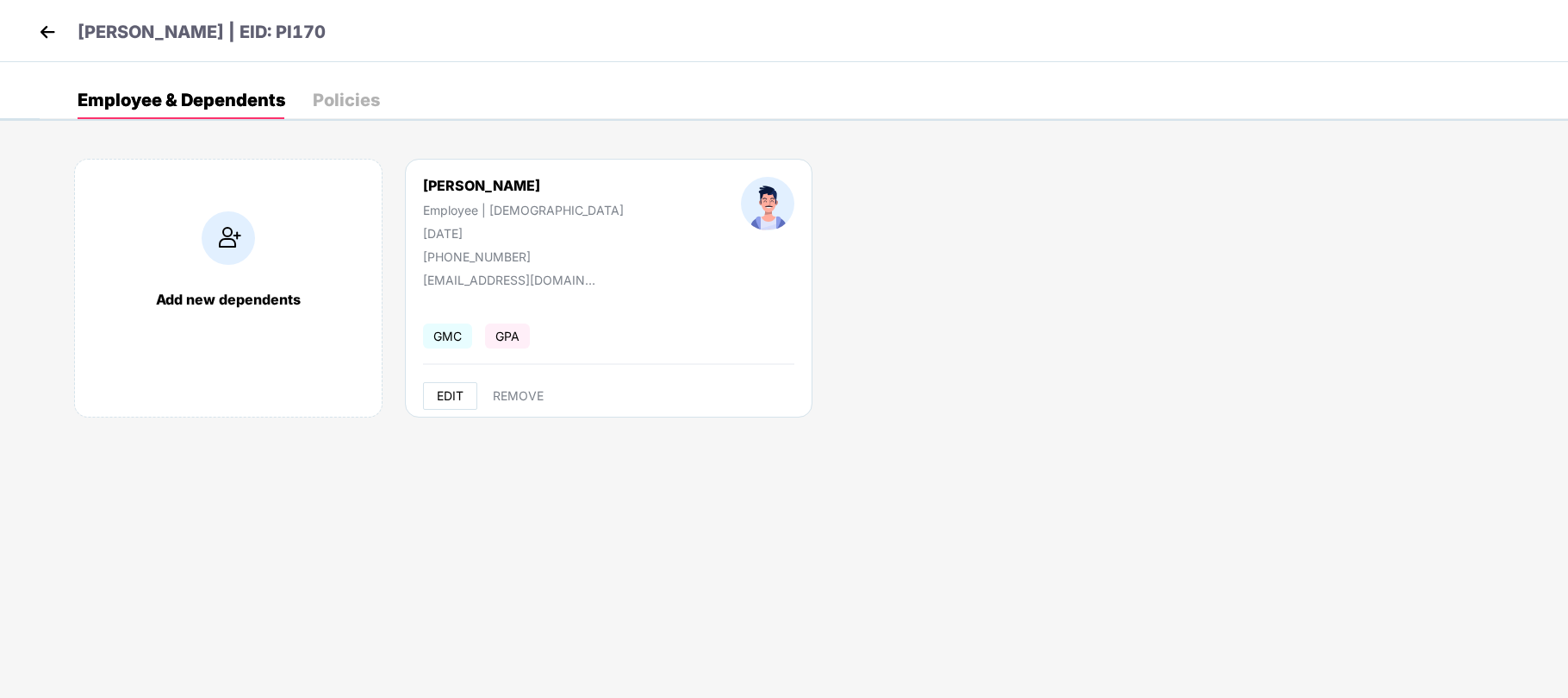
click at [459, 397] on span "EDIT" at bounding box center [450, 396] width 27 height 14
select select "****"
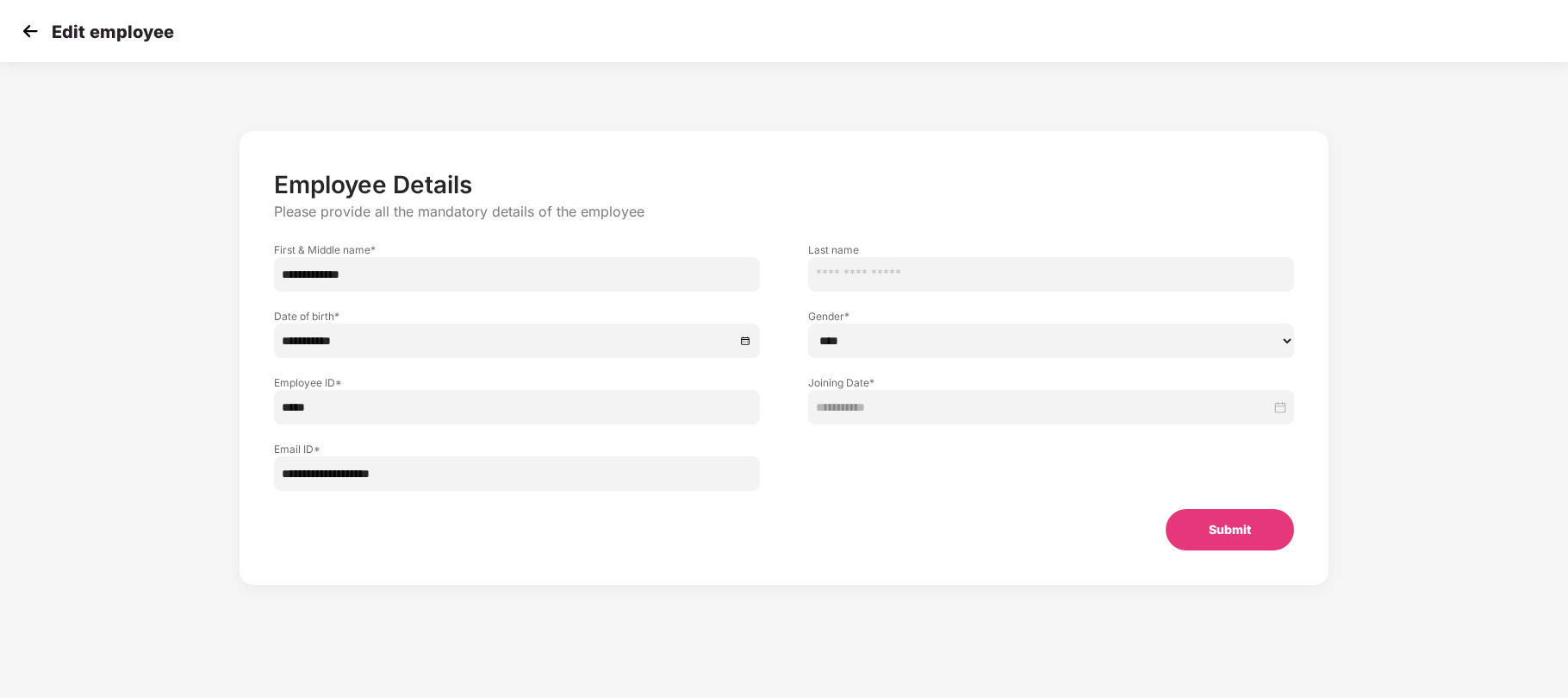
click at [1198, 530] on button "Submit" at bounding box center [1230, 530] width 128 height 41
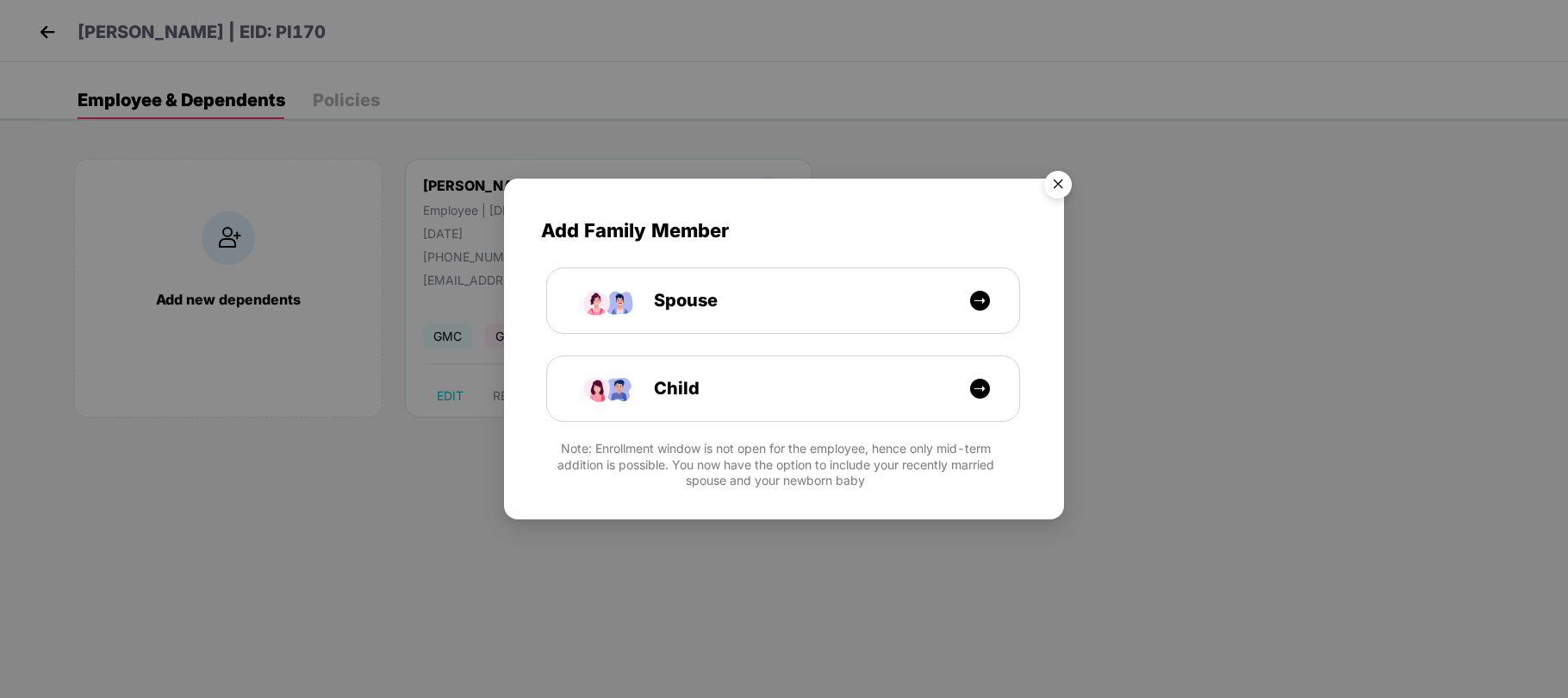
click at [1052, 182] on img "Close" at bounding box center [1058, 187] width 48 height 48
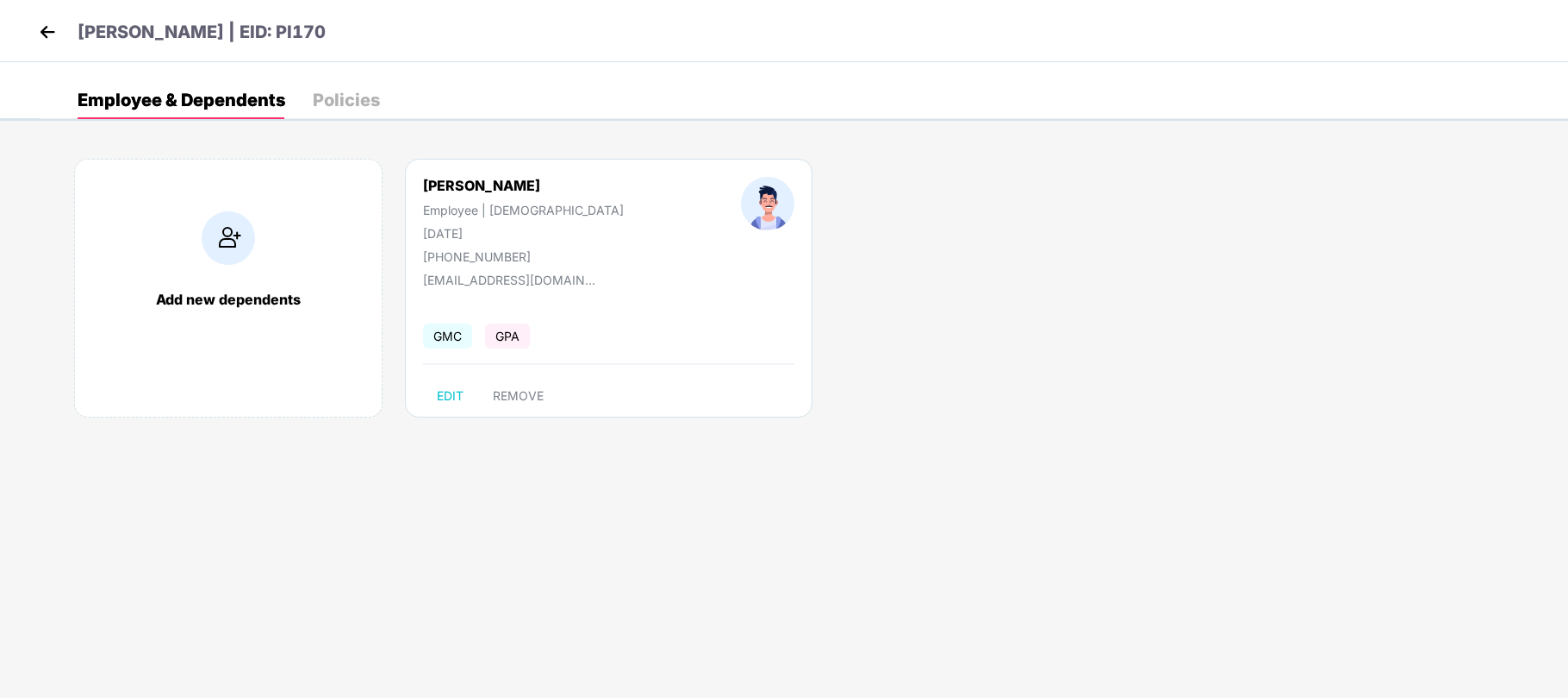
click at [53, 40] on img at bounding box center [47, 32] width 26 height 26
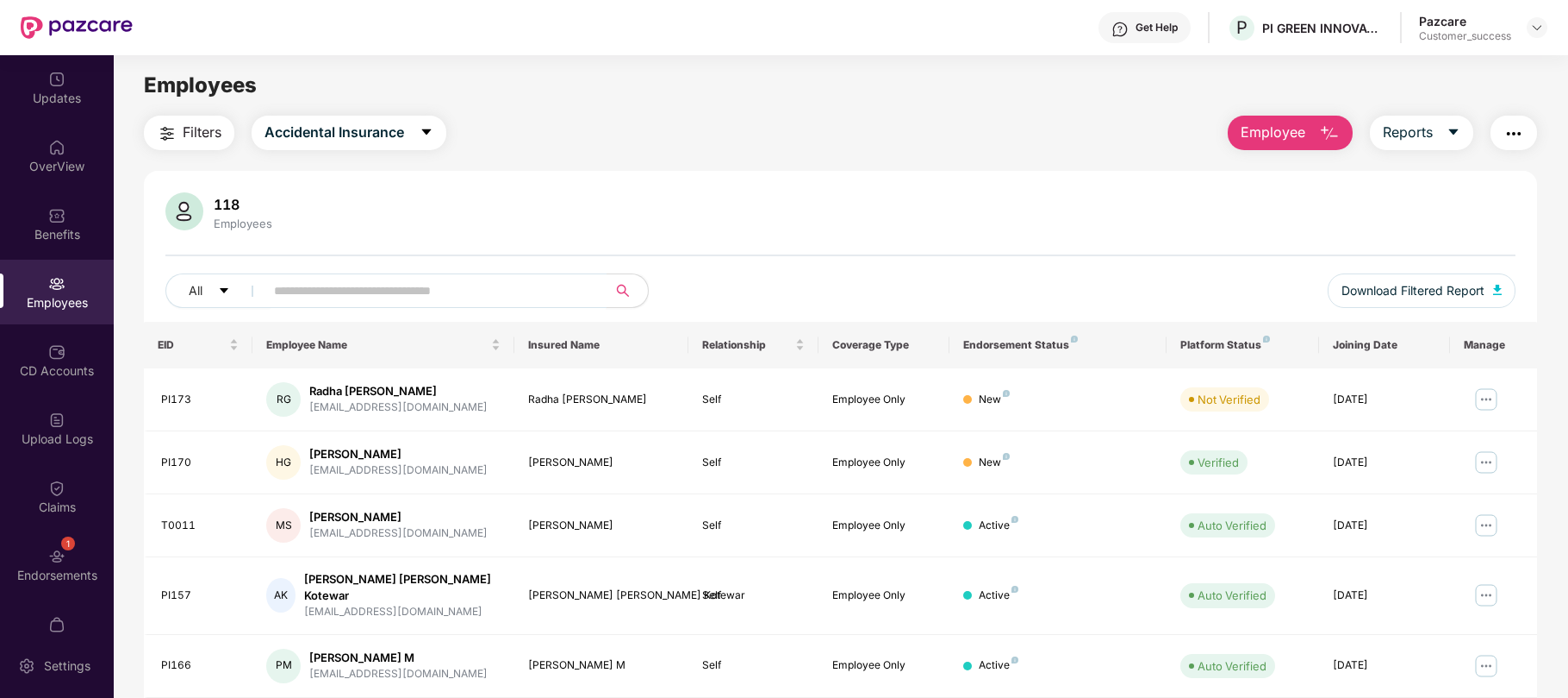
click at [332, 294] on input "text" at bounding box center [429, 290] width 310 height 26
